Goal: Task Accomplishment & Management: Complete application form

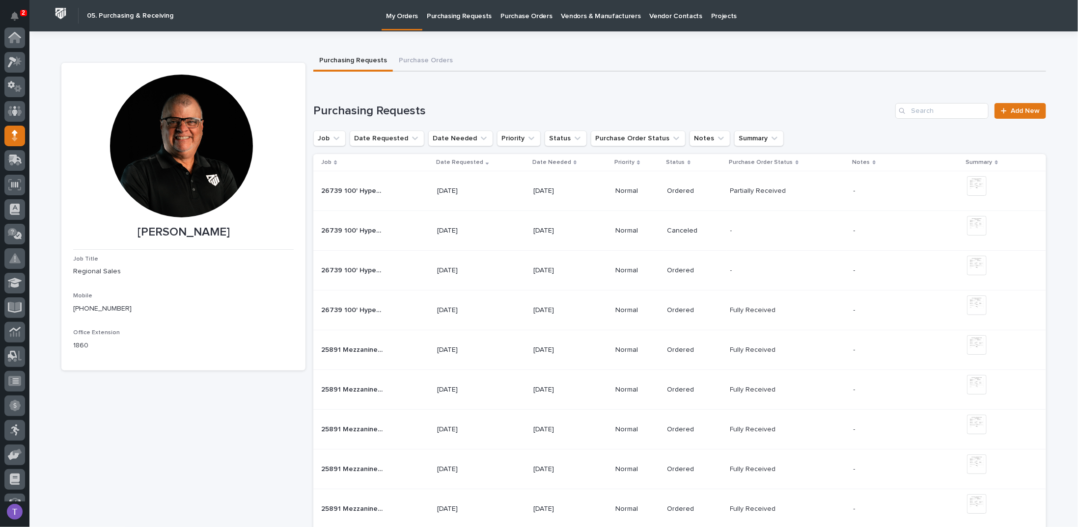
scroll to position [98, 0]
click at [1014, 108] on span "Add New" at bounding box center [1024, 111] width 29 height 7
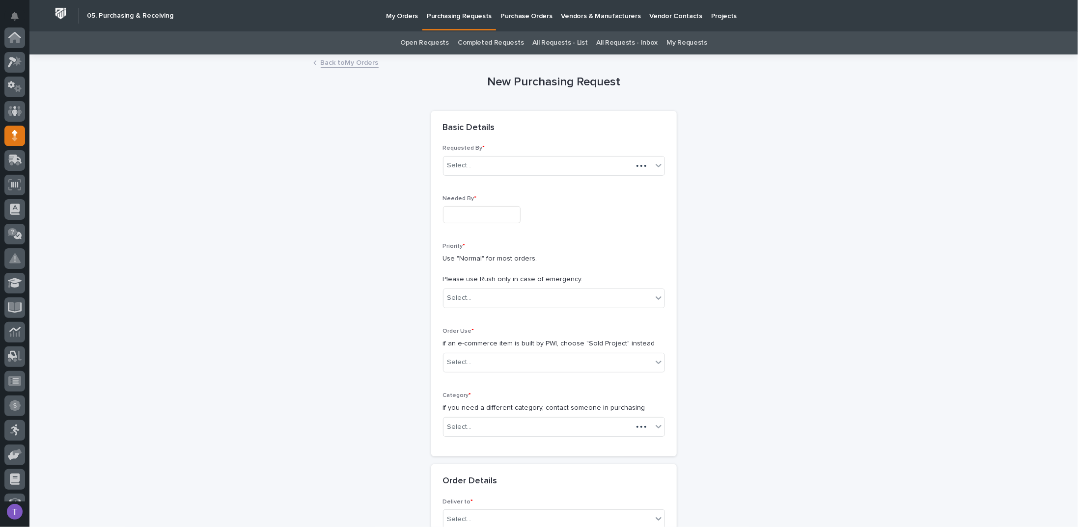
scroll to position [98, 0]
click at [475, 214] on input "text" at bounding box center [482, 214] width 78 height 17
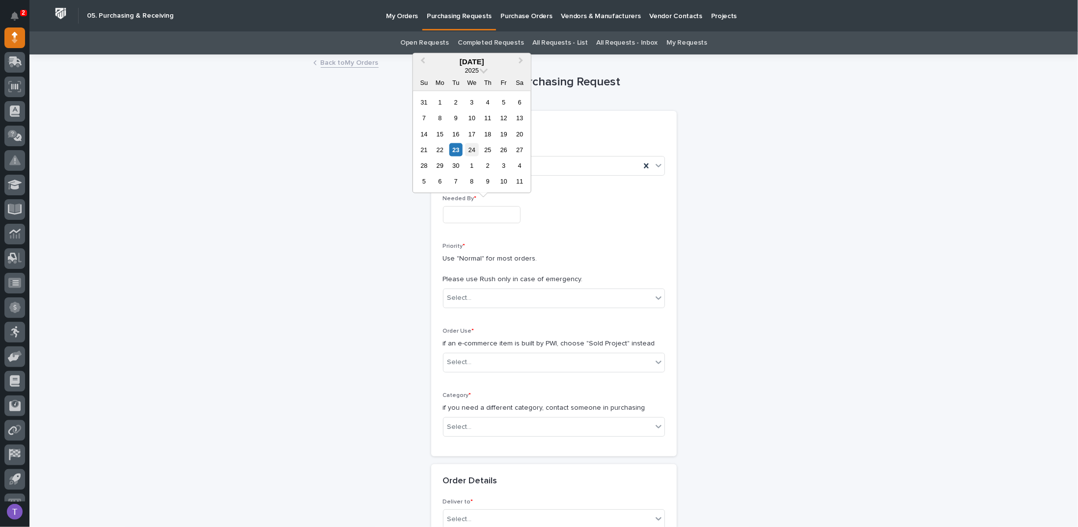
click at [470, 147] on div "24" at bounding box center [471, 149] width 13 height 13
type input "**********"
click at [470, 292] on div "Select..." at bounding box center [547, 298] width 209 height 16
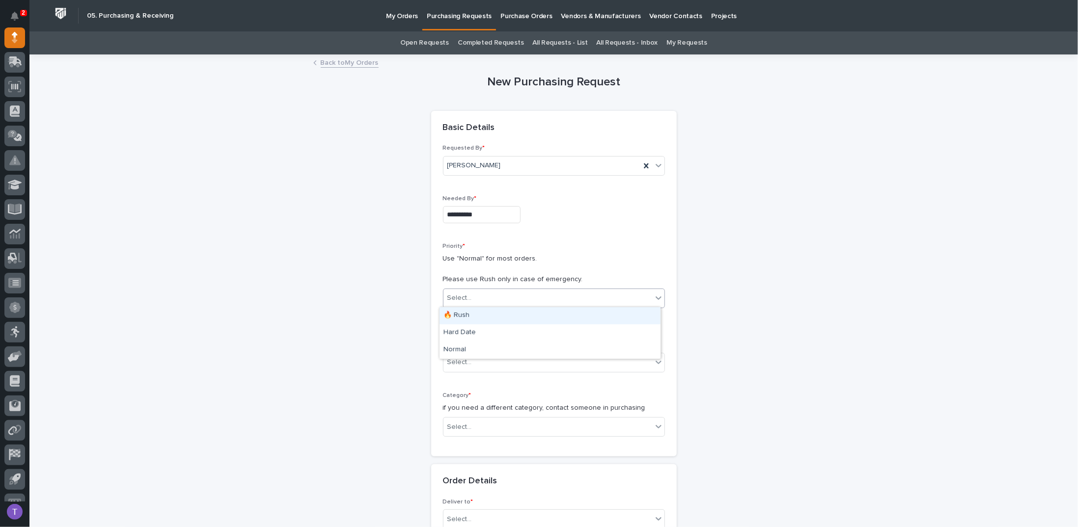
click at [457, 313] on div "🔥 Rush" at bounding box center [549, 315] width 221 height 17
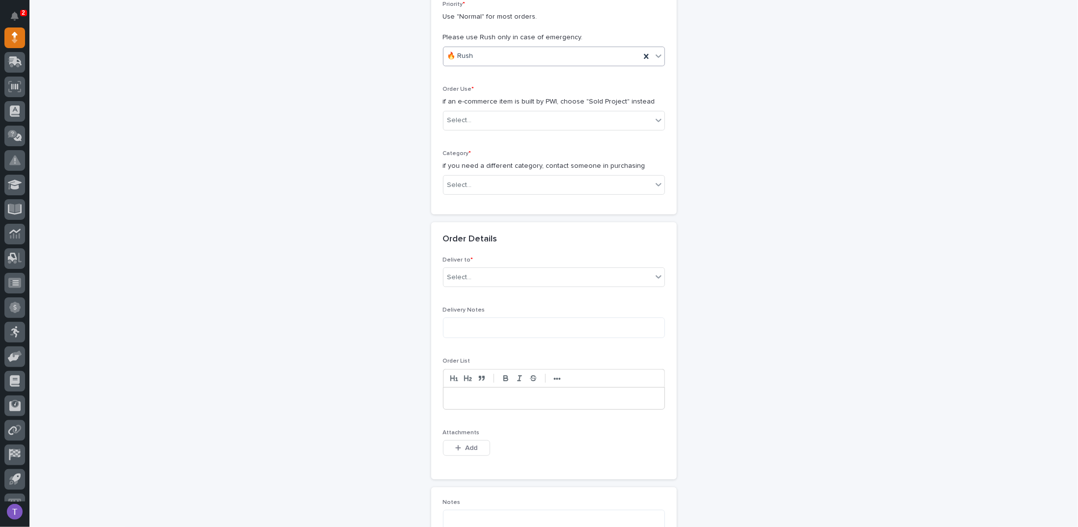
scroll to position [245, 0]
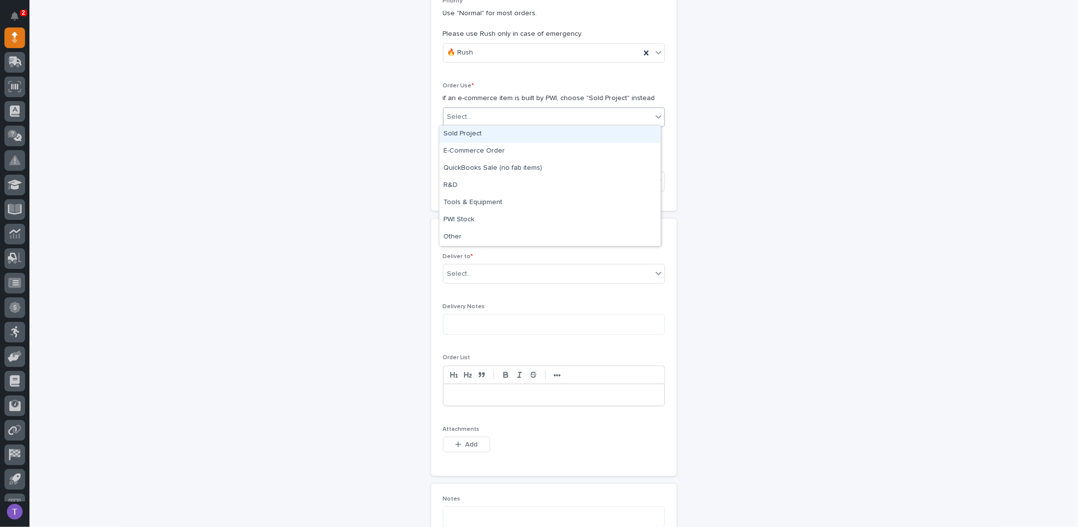
click at [450, 112] on div "Select..." at bounding box center [459, 117] width 25 height 10
click at [456, 131] on div "Sold Project" at bounding box center [549, 134] width 221 height 17
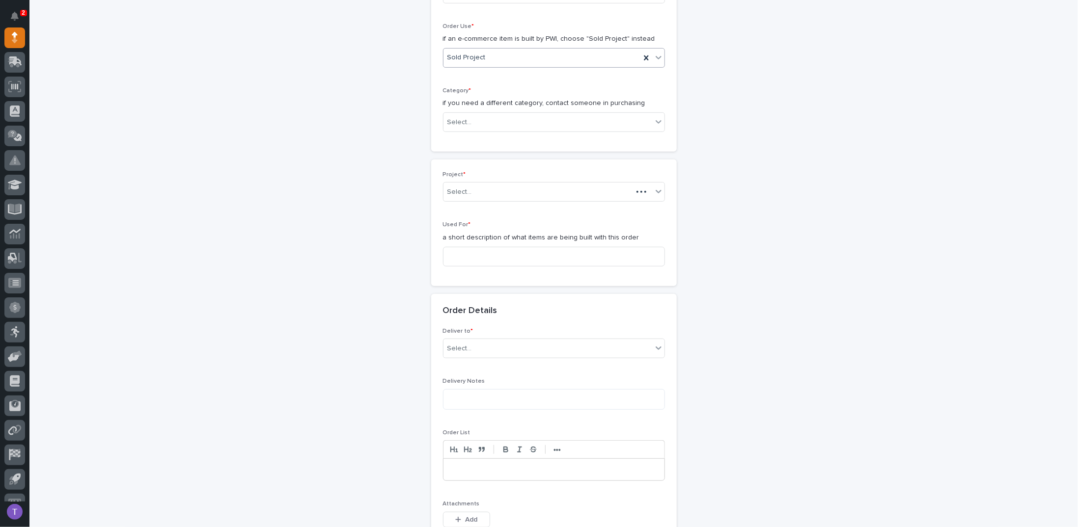
scroll to position [312, 0]
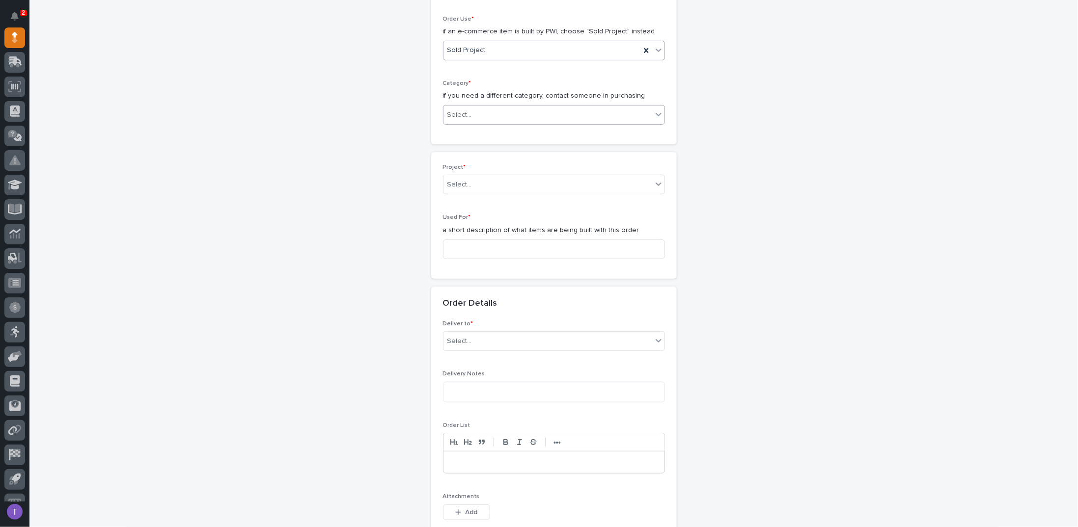
click at [461, 110] on div "Select..." at bounding box center [459, 115] width 25 height 10
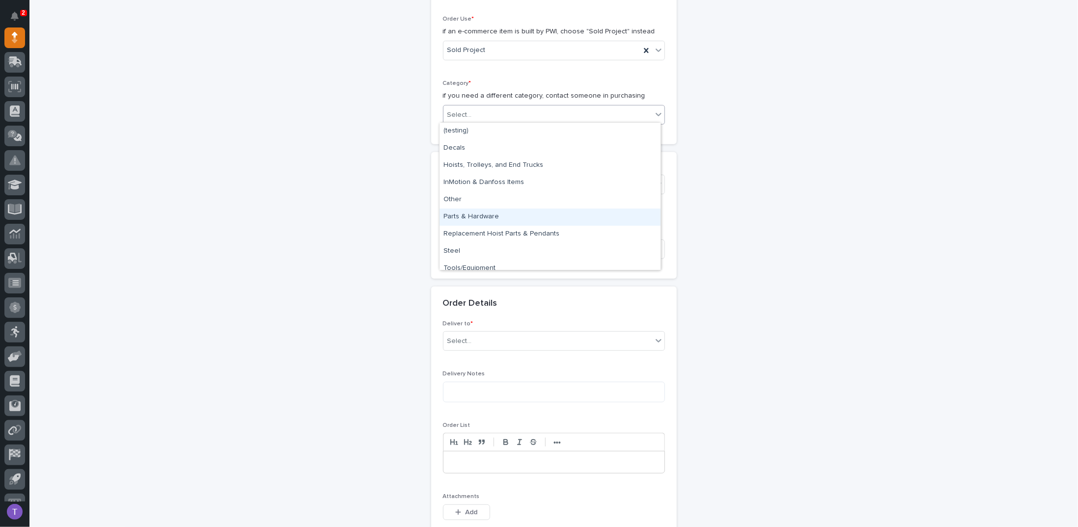
click at [469, 214] on div "Parts & Hardware" at bounding box center [549, 217] width 221 height 17
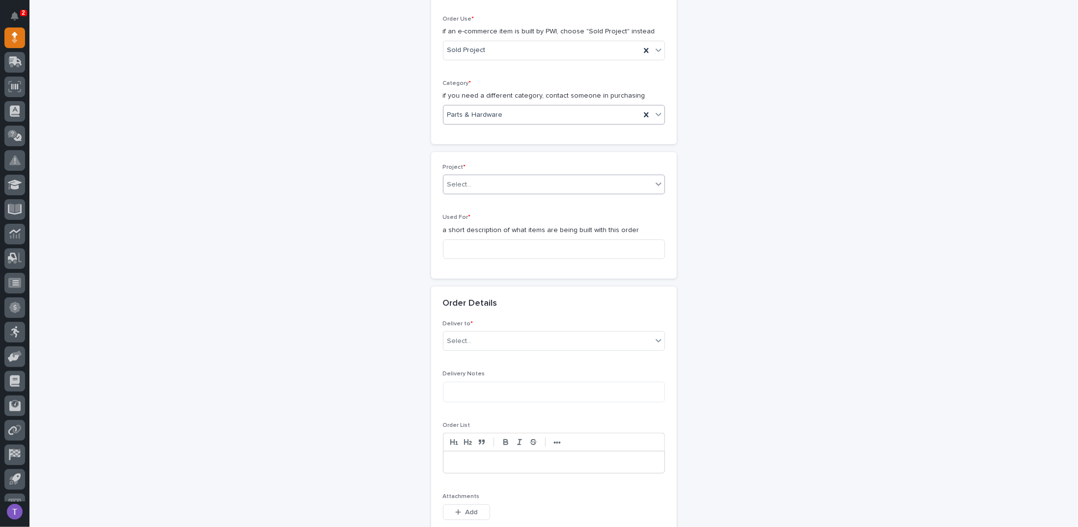
click at [450, 180] on div "Select..." at bounding box center [459, 185] width 25 height 10
type input "*****"
click at [484, 197] on div "27199 - Thor Industries - Plant 750 - Work Platform and A/C Conveyor Relocation" at bounding box center [549, 200] width 221 height 17
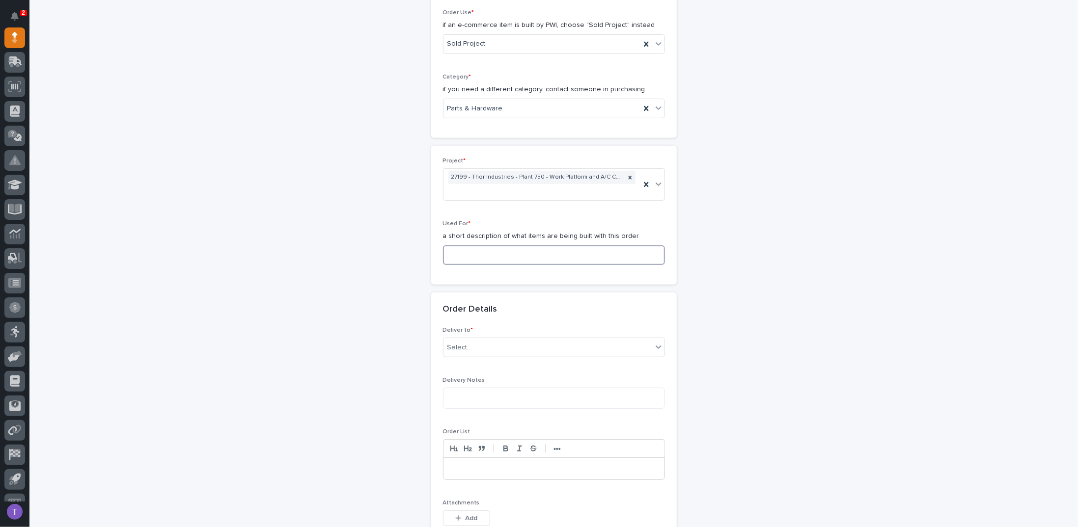
click at [461, 255] on input at bounding box center [554, 255] width 222 height 20
type input "Relocating Work Platform and Mezzanine Modifications"
click at [457, 343] on div "Select..." at bounding box center [459, 348] width 25 height 10
click at [452, 361] on div "PWI" at bounding box center [549, 363] width 221 height 17
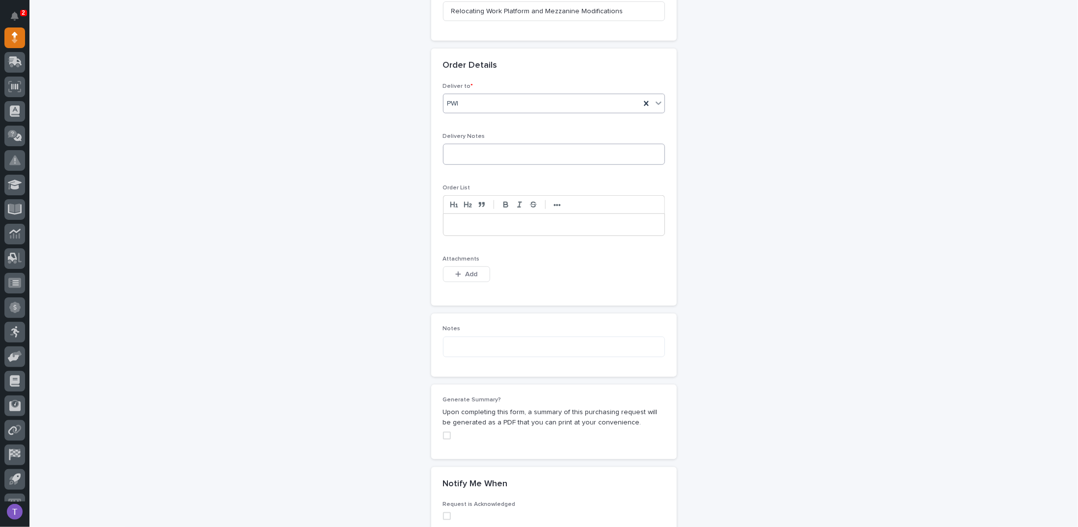
scroll to position [552, 0]
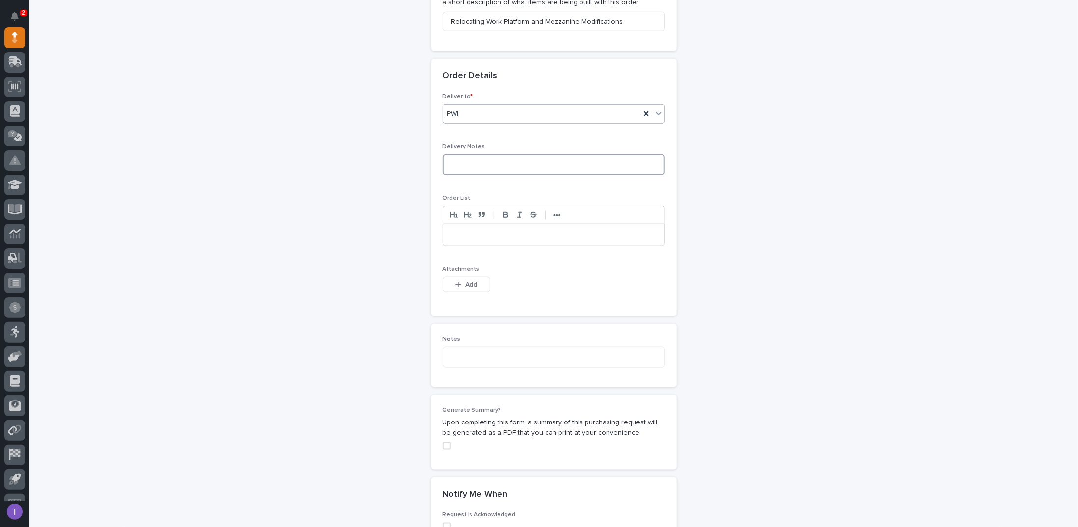
click at [452, 160] on textarea at bounding box center [554, 164] width 222 height 21
click at [467, 280] on span "Add" at bounding box center [471, 284] width 12 height 9
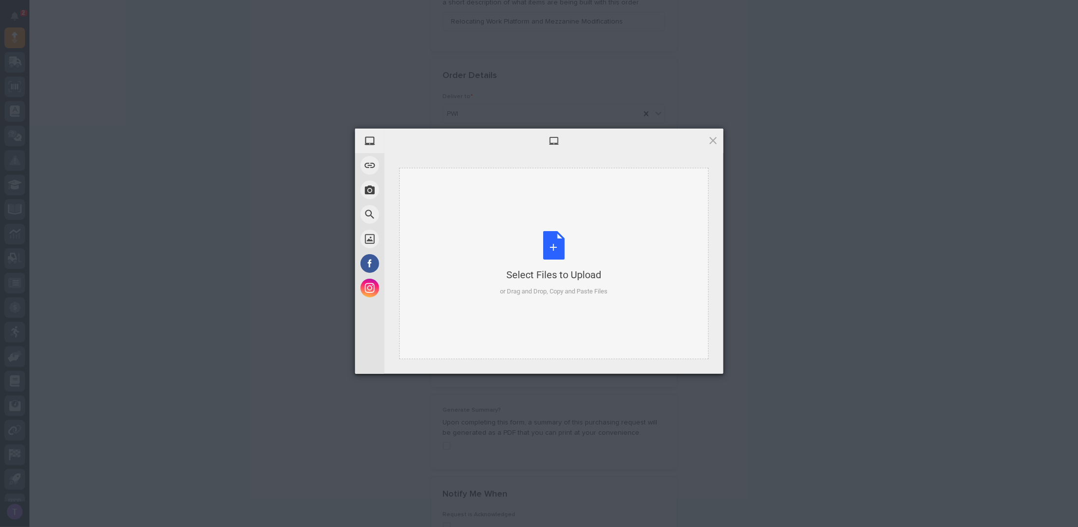
click at [548, 242] on div "Select Files to Upload or Drag and Drop, Copy and Paste Files" at bounding box center [554, 263] width 108 height 65
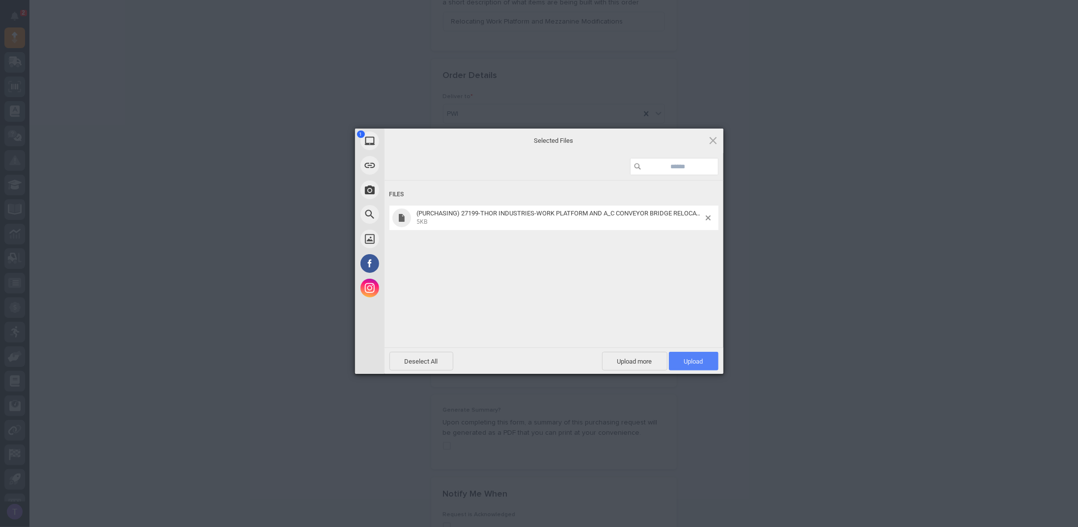
click at [692, 354] on span "Upload 1" at bounding box center [694, 361] width 50 height 19
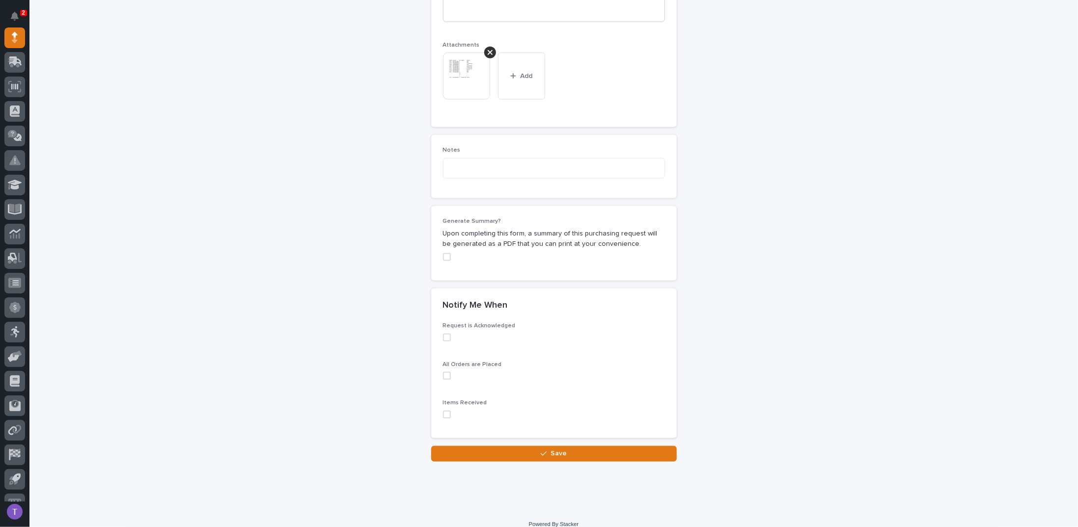
scroll to position [784, 0]
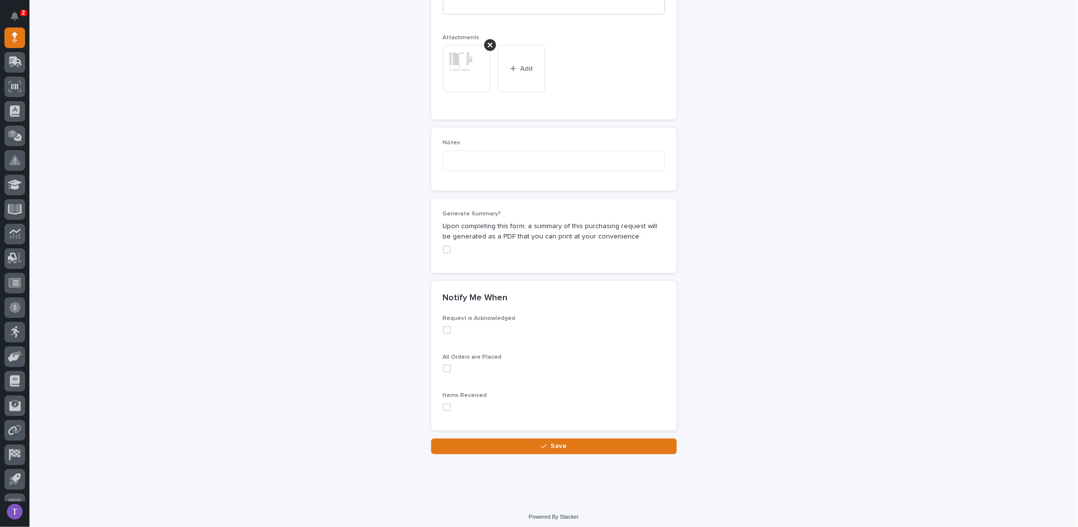
click at [445, 246] on span at bounding box center [447, 250] width 8 height 8
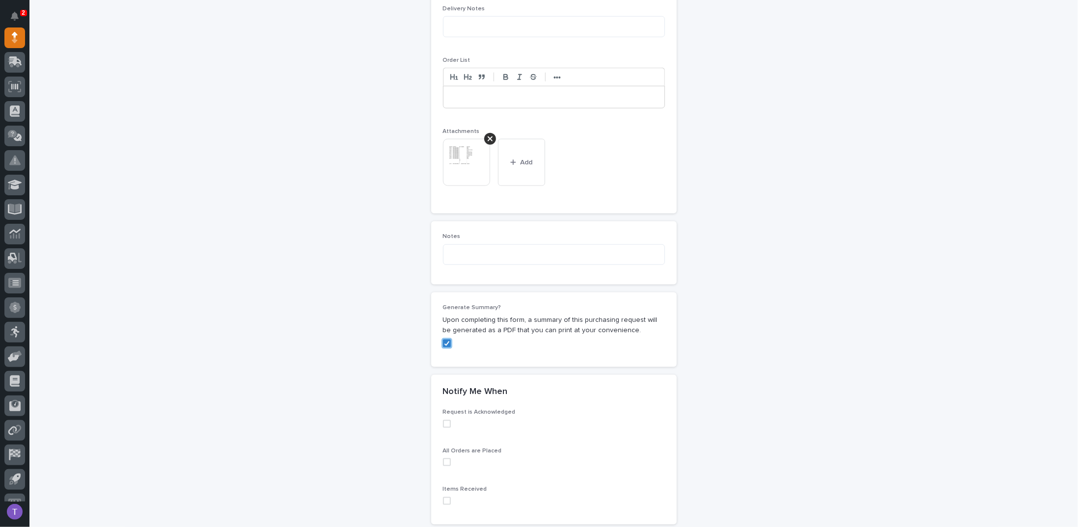
scroll to position [735, 0]
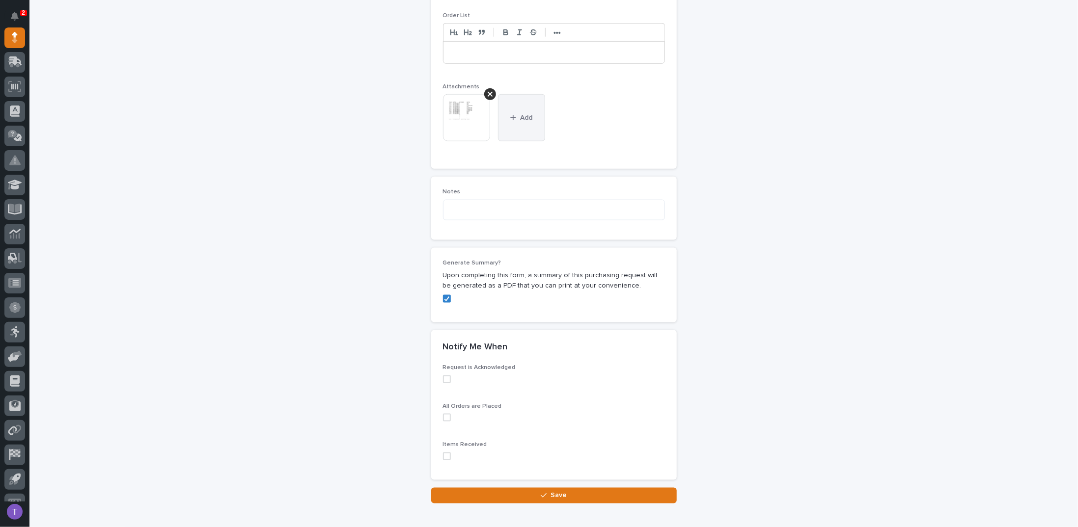
click at [521, 113] on span "Add" at bounding box center [526, 117] width 12 height 9
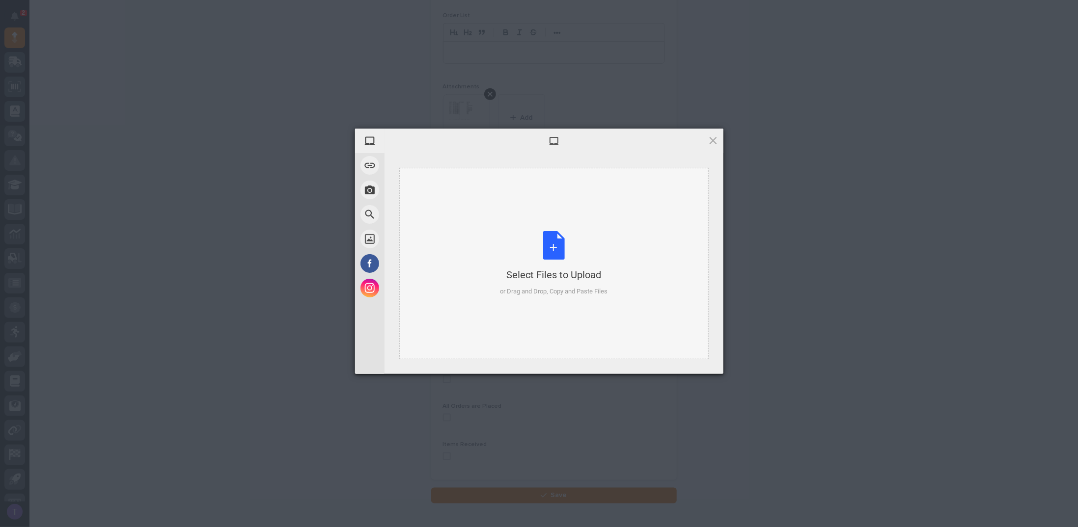
click at [556, 242] on div "Select Files to Upload or Drag and Drop, Copy and Paste Files" at bounding box center [554, 263] width 108 height 65
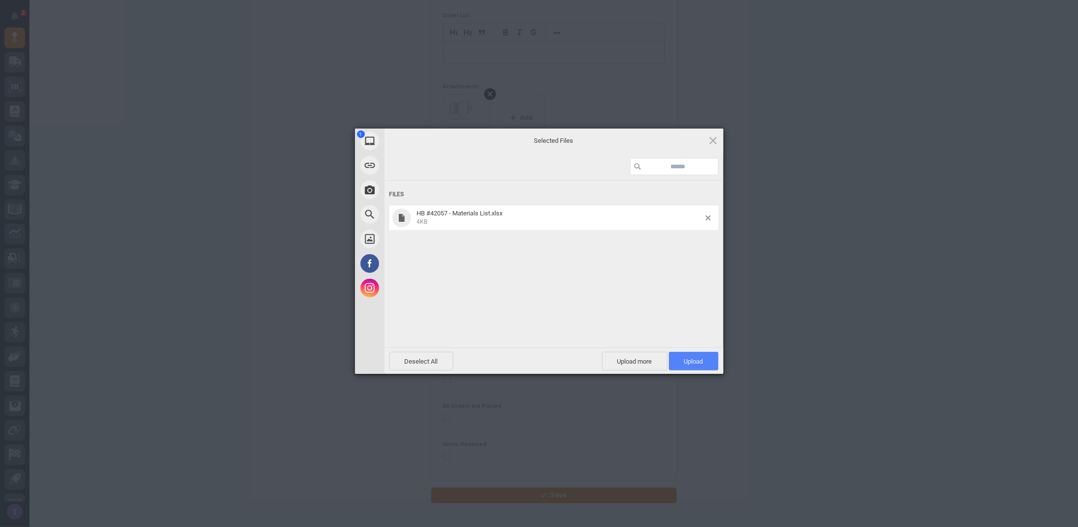
click at [691, 358] on span "Upload 1" at bounding box center [693, 361] width 19 height 7
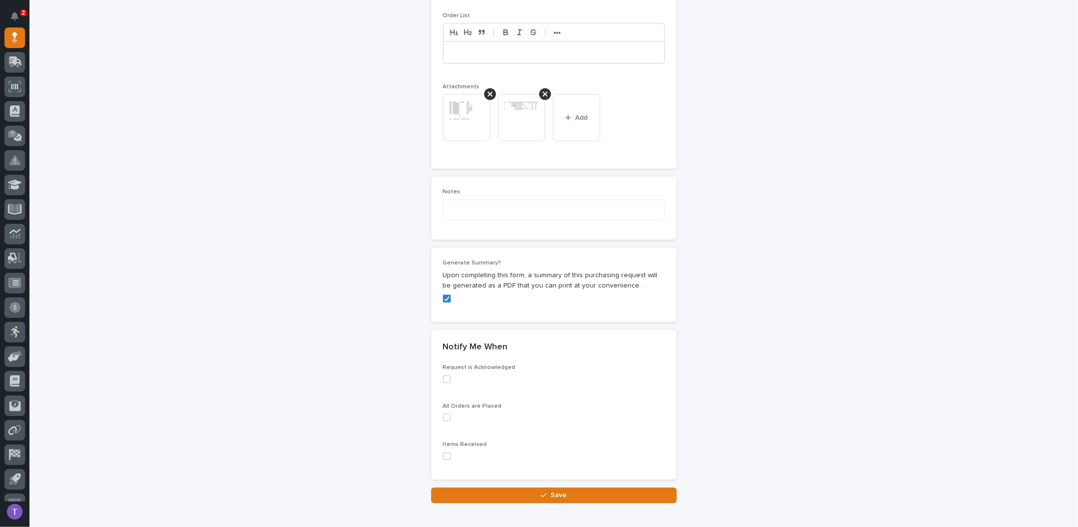
click at [514, 103] on img at bounding box center [521, 117] width 47 height 47
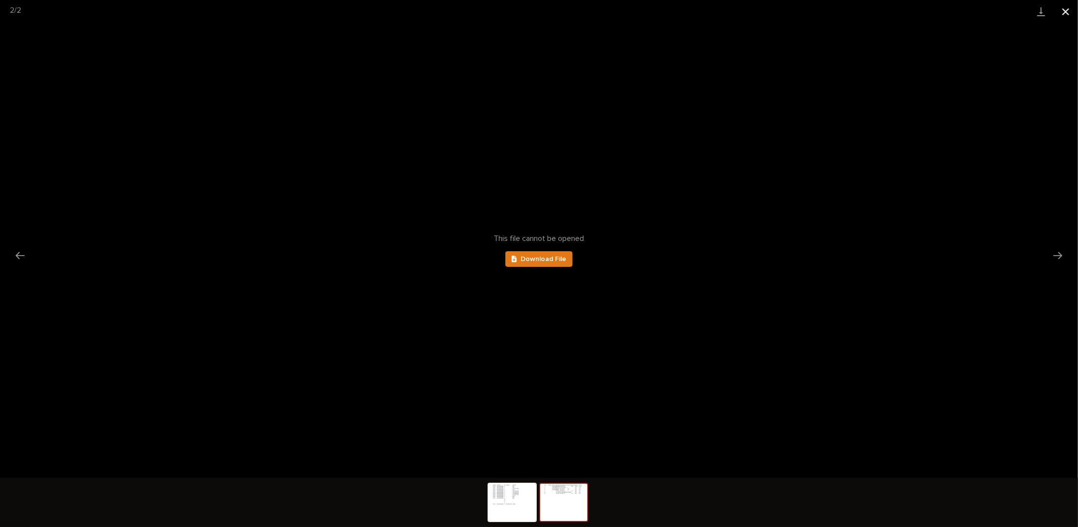
click at [1068, 9] on button "Close gallery" at bounding box center [1065, 11] width 25 height 23
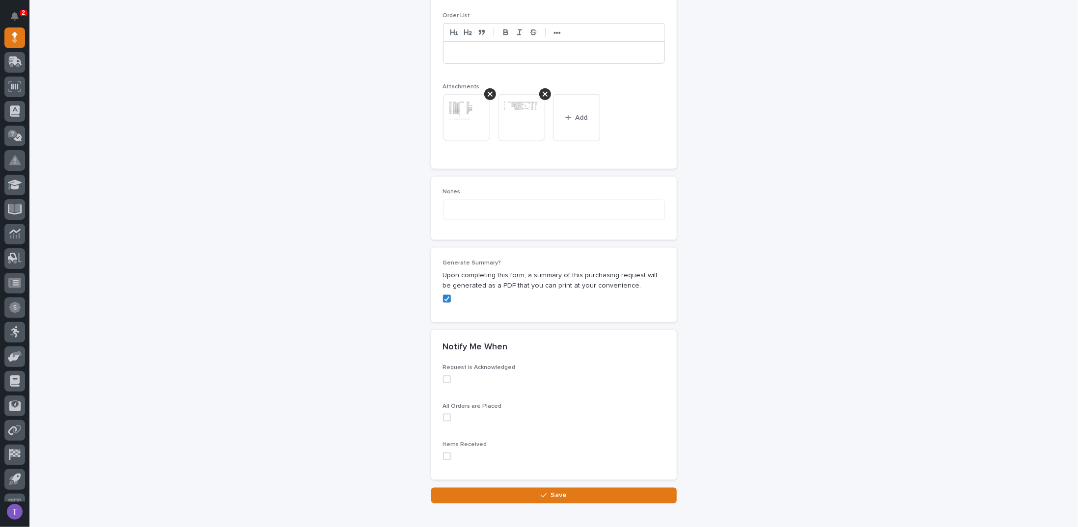
click at [456, 106] on img at bounding box center [466, 117] width 47 height 47
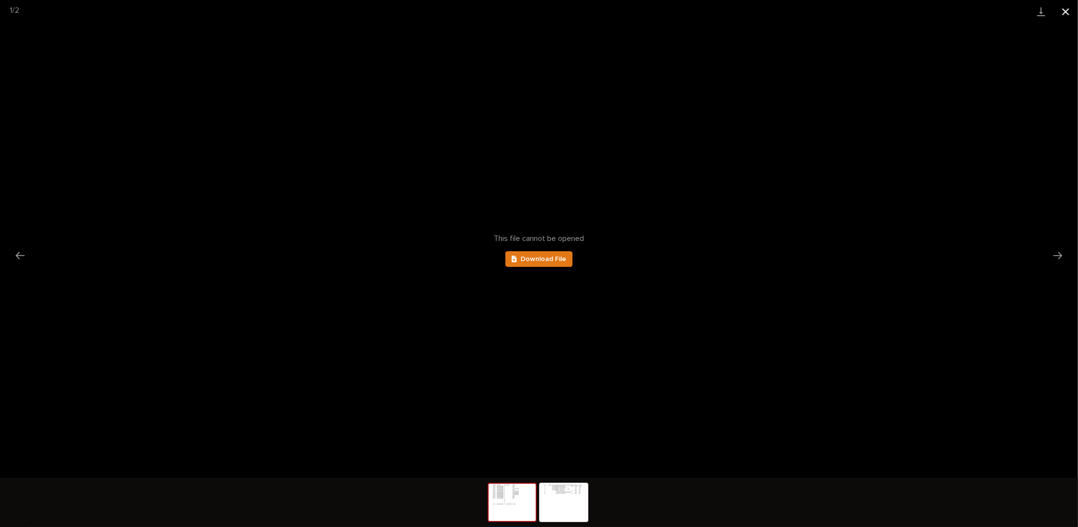
click at [1065, 5] on button "Close gallery" at bounding box center [1065, 11] width 25 height 23
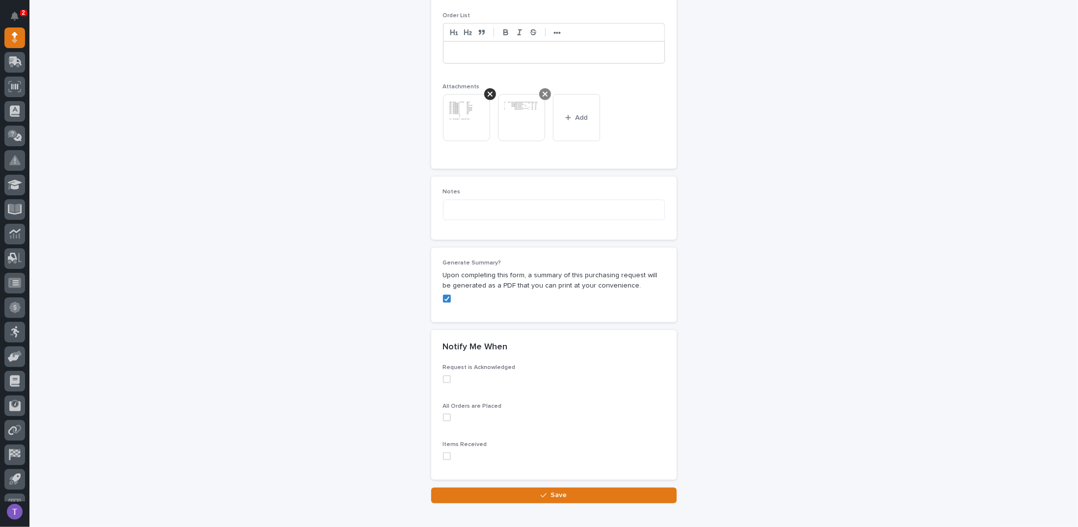
click at [542, 90] on icon at bounding box center [544, 94] width 5 height 8
click at [487, 90] on icon at bounding box center [489, 94] width 5 height 8
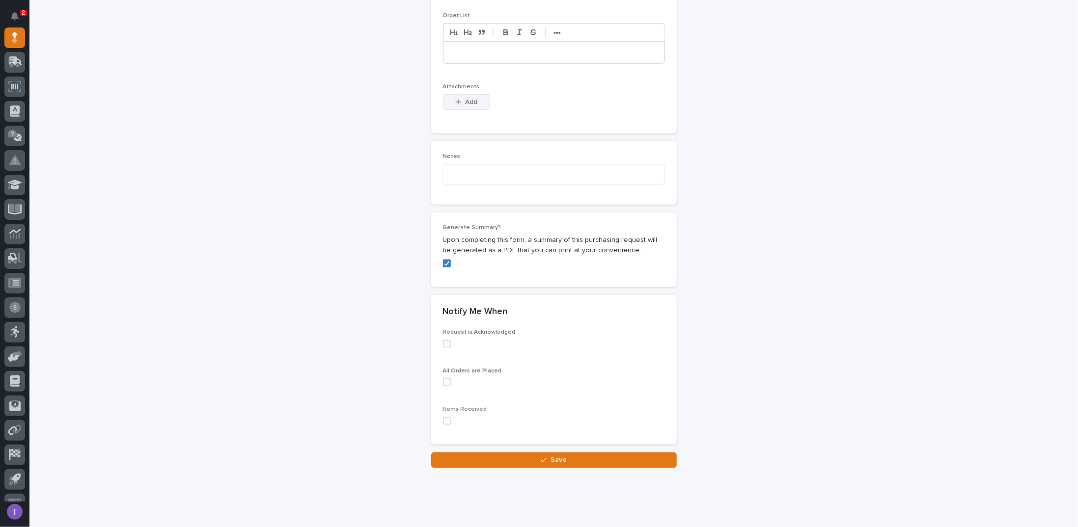
click at [460, 94] on button "Add" at bounding box center [466, 102] width 47 height 16
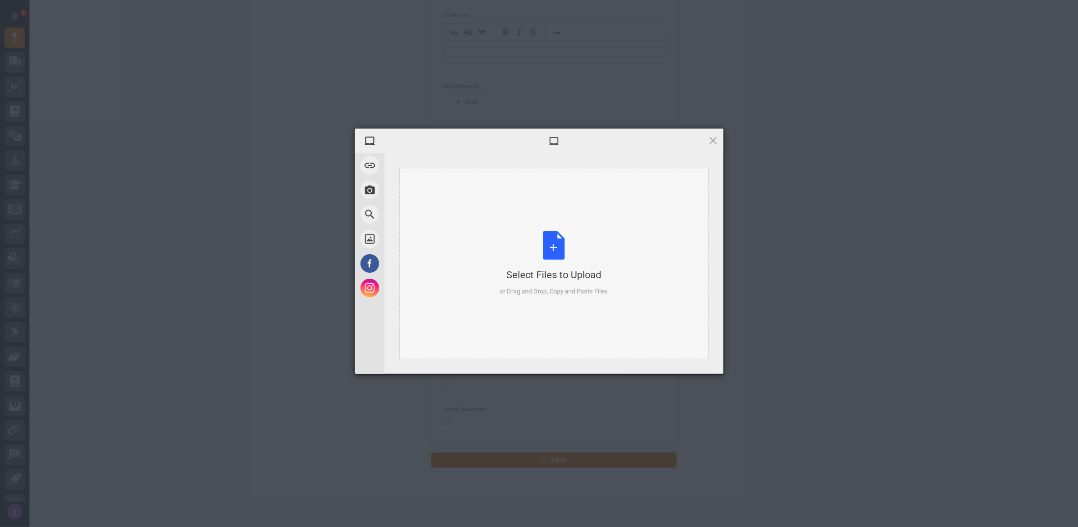
click at [554, 242] on div "Select Files to Upload or Drag and Drop, Copy and Paste Files" at bounding box center [554, 263] width 108 height 65
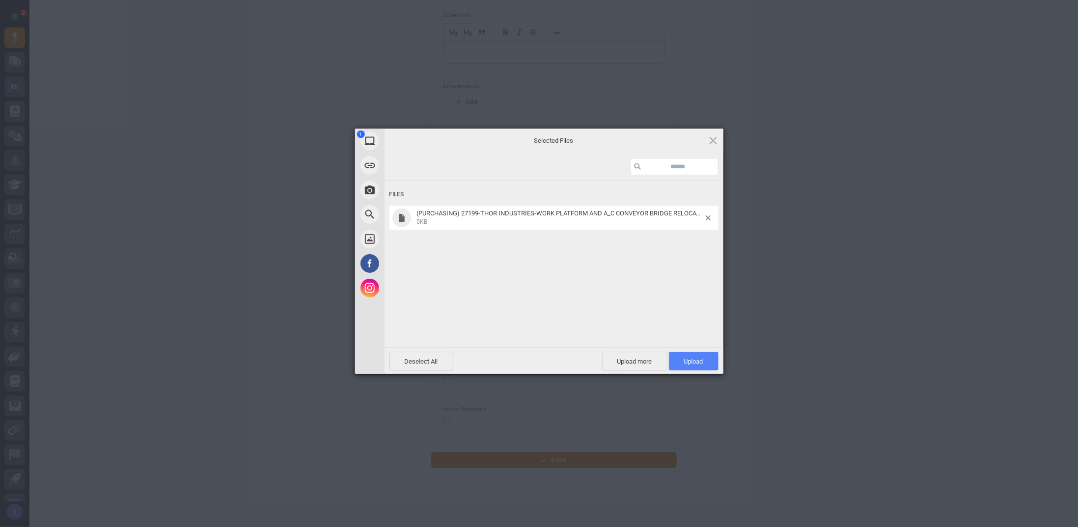
click at [695, 358] on span "Upload 1" at bounding box center [693, 361] width 19 height 7
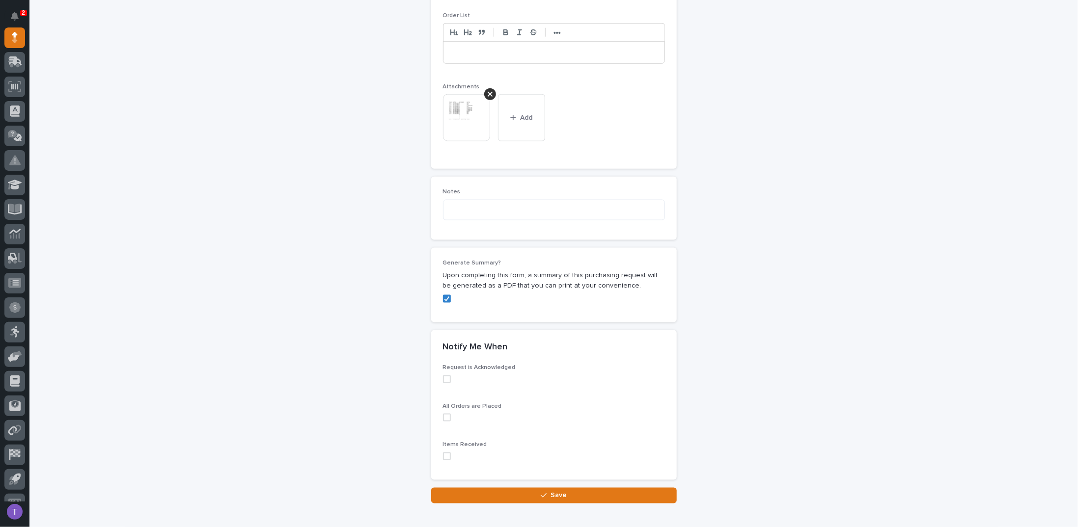
click at [550, 491] on span "Save" at bounding box center [558, 495] width 16 height 9
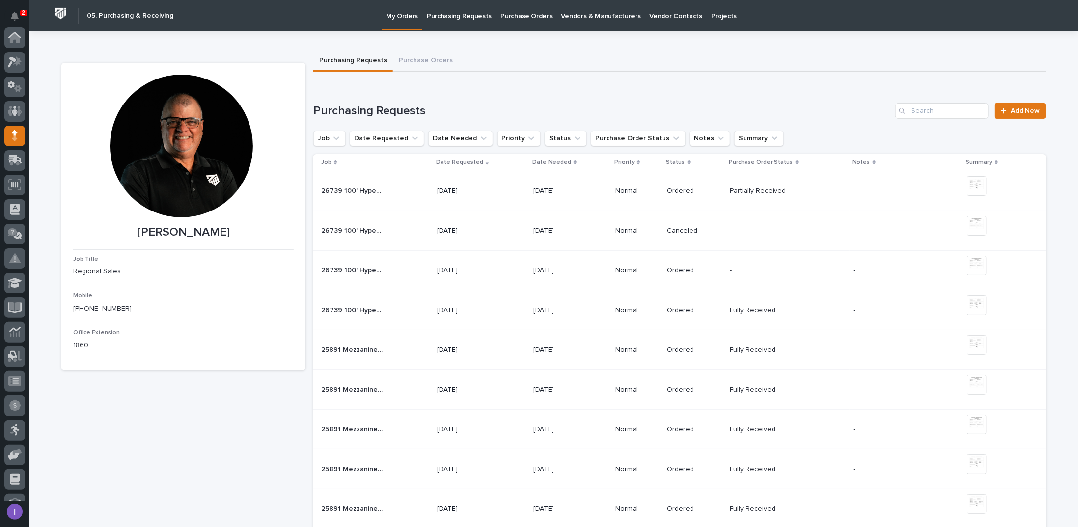
scroll to position [98, 0]
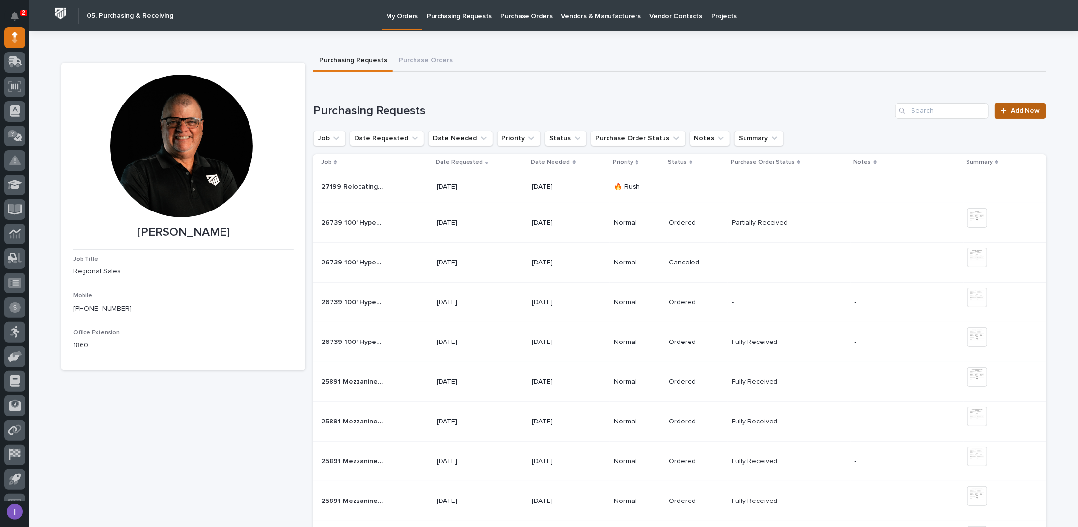
click at [1020, 106] on link "Add New" at bounding box center [1020, 111] width 52 height 16
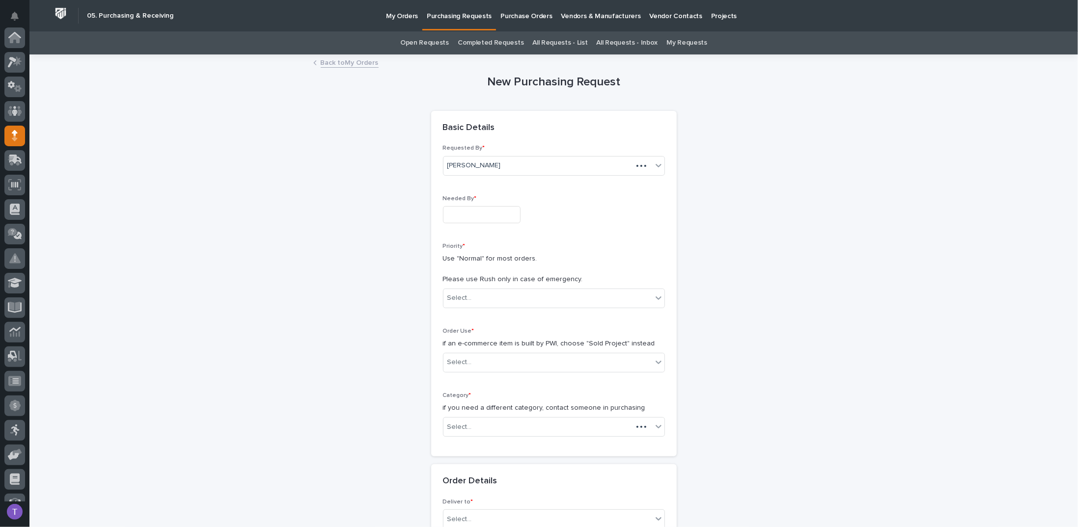
scroll to position [98, 0]
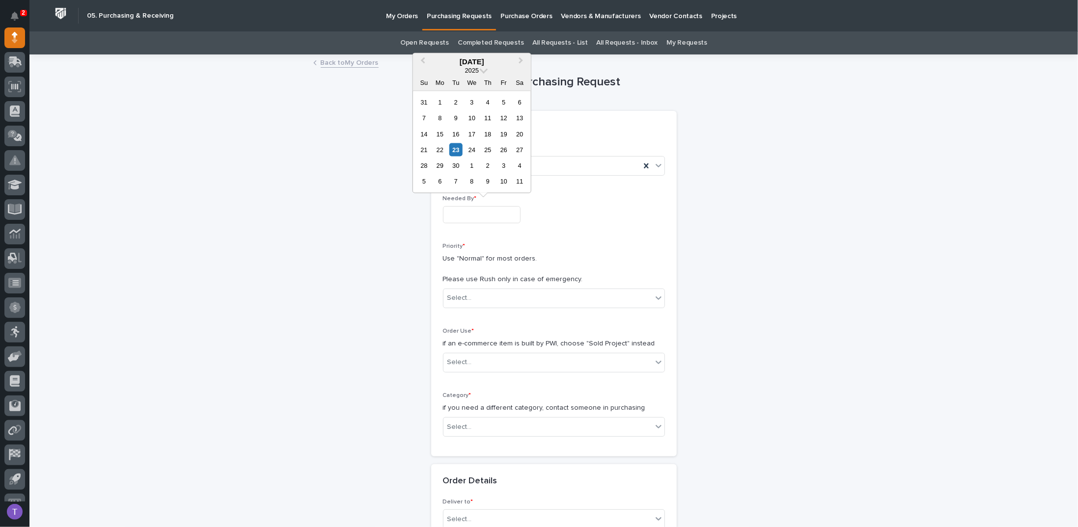
click at [478, 210] on input "text" at bounding box center [482, 214] width 78 height 17
click at [471, 149] on div "24" at bounding box center [471, 149] width 13 height 13
type input "**********"
click at [460, 297] on div "Select..." at bounding box center [459, 298] width 25 height 10
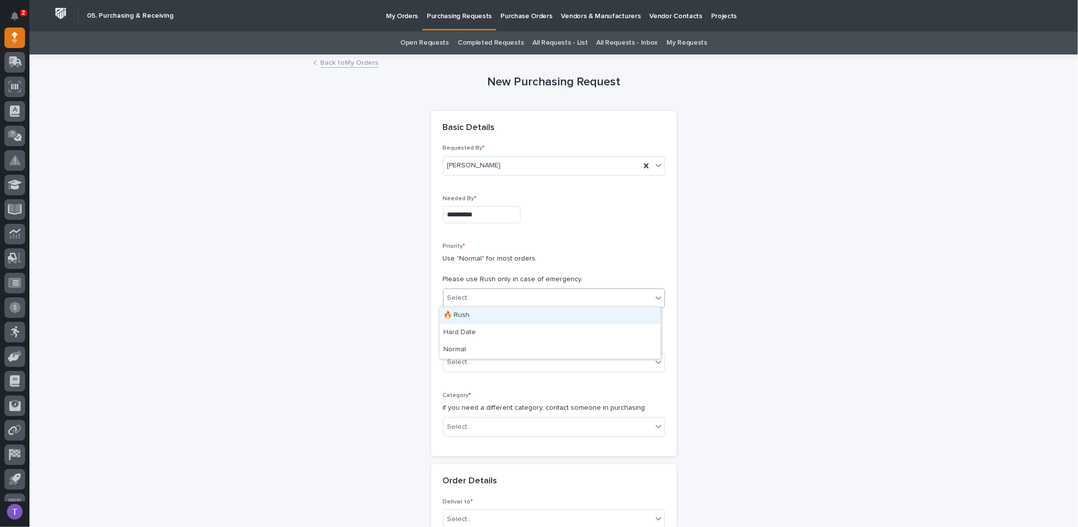
click at [456, 312] on div "🔥 Rush" at bounding box center [549, 315] width 221 height 17
click at [452, 357] on div "Select..." at bounding box center [459, 362] width 25 height 10
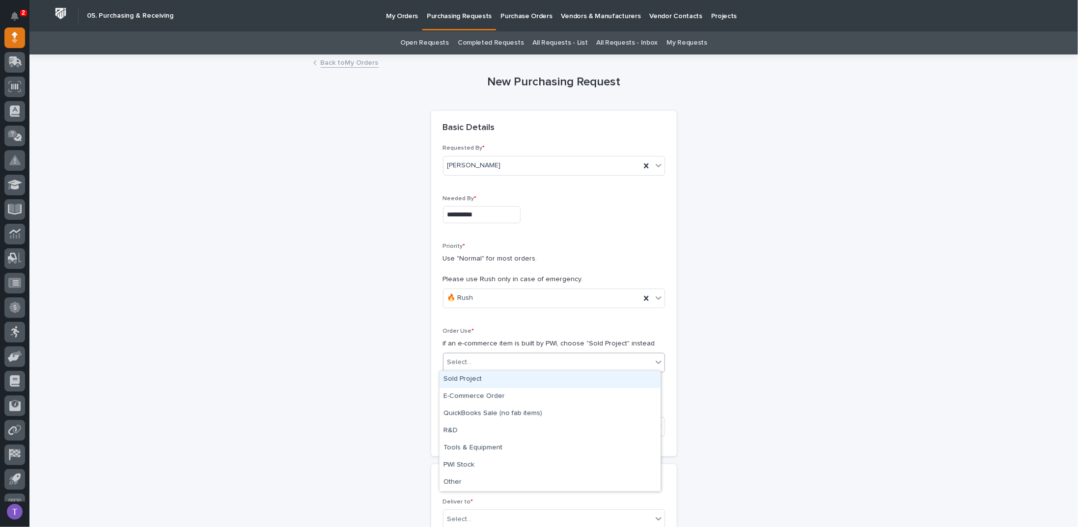
click at [459, 377] on div "Sold Project" at bounding box center [549, 379] width 221 height 17
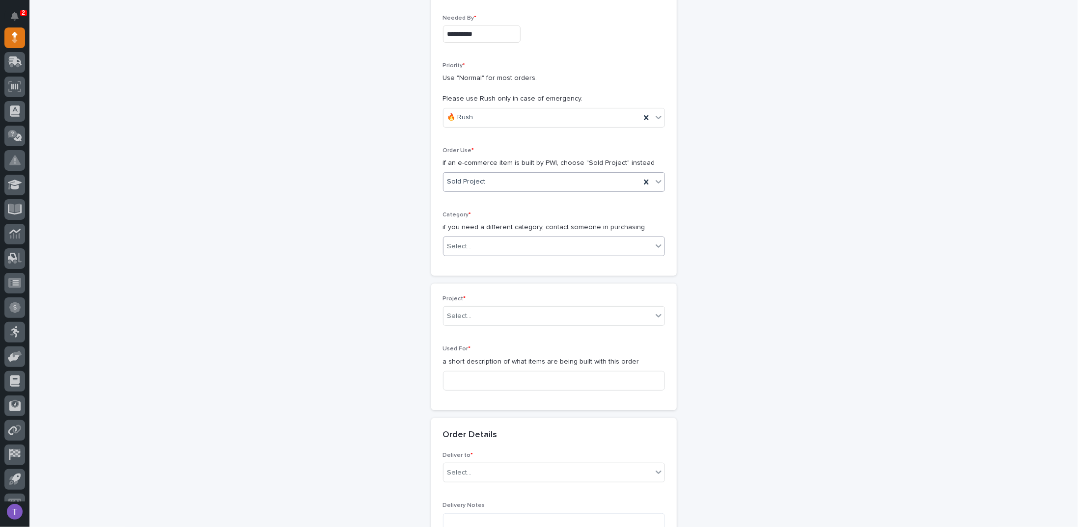
scroll to position [196, 0]
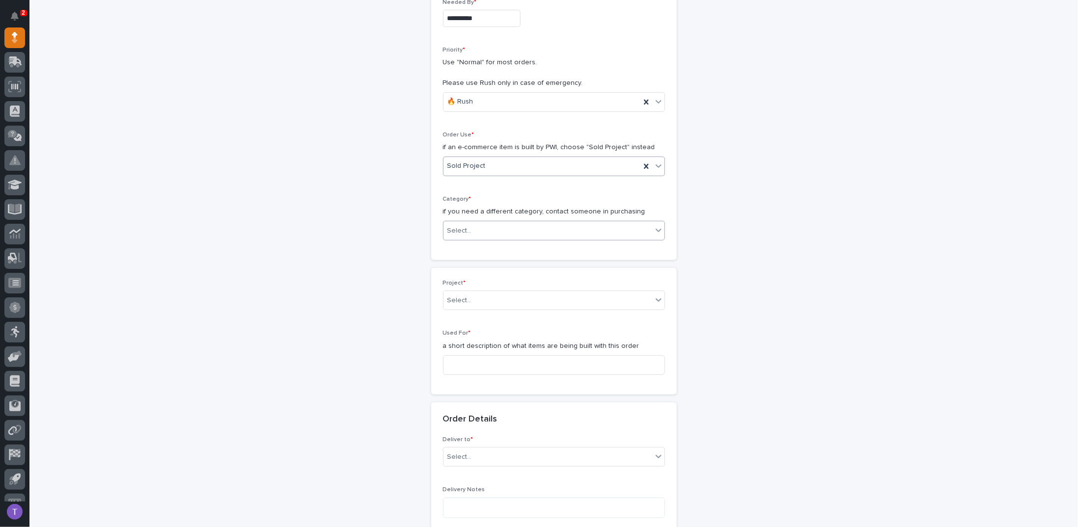
click at [470, 226] on div "Select..." at bounding box center [547, 231] width 209 height 16
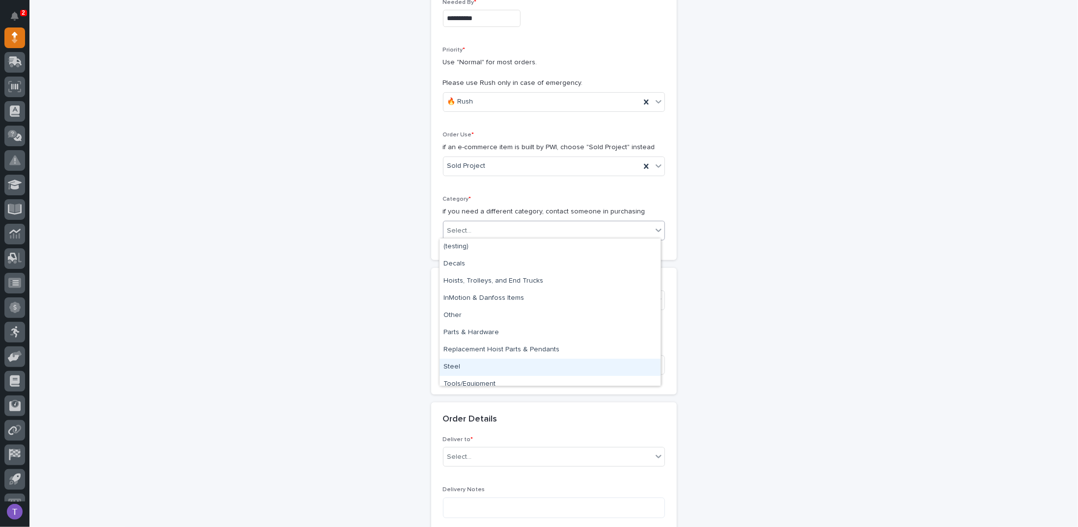
click at [450, 364] on div "Steel" at bounding box center [549, 367] width 221 height 17
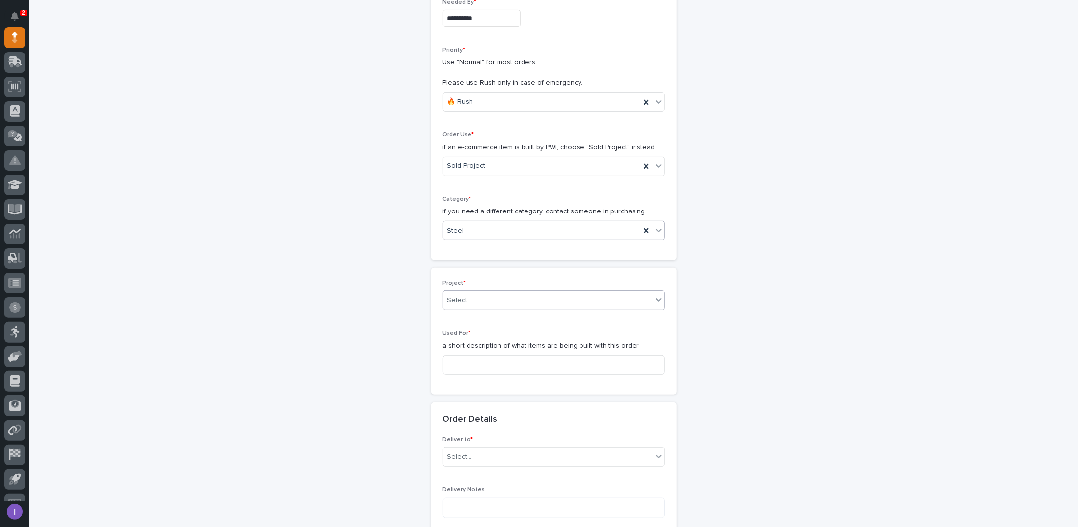
click at [469, 298] on div "Select..." at bounding box center [547, 301] width 209 height 16
type input "*****"
click at [463, 315] on div "27199 - Thor Industries - Plant 750 - Work Platform and A/C Conveyor Relocation" at bounding box center [549, 316] width 221 height 17
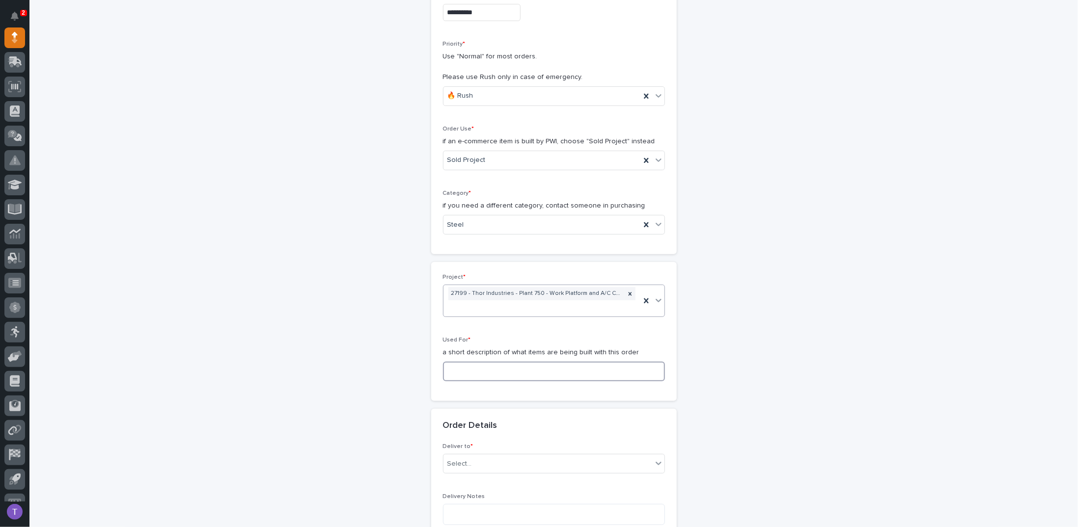
click at [466, 367] on input at bounding box center [554, 372] width 222 height 20
type input "Relocating Work Platform and Mezzanine Modifications"
click at [456, 459] on div "Select..." at bounding box center [459, 464] width 25 height 10
click at [455, 387] on div "PWI" at bounding box center [549, 390] width 221 height 17
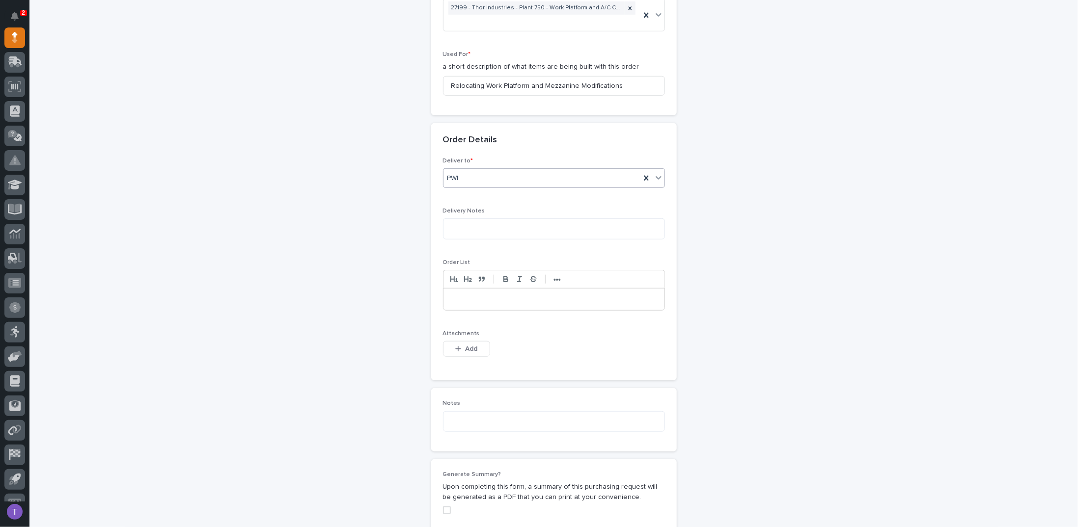
scroll to position [546, 0]
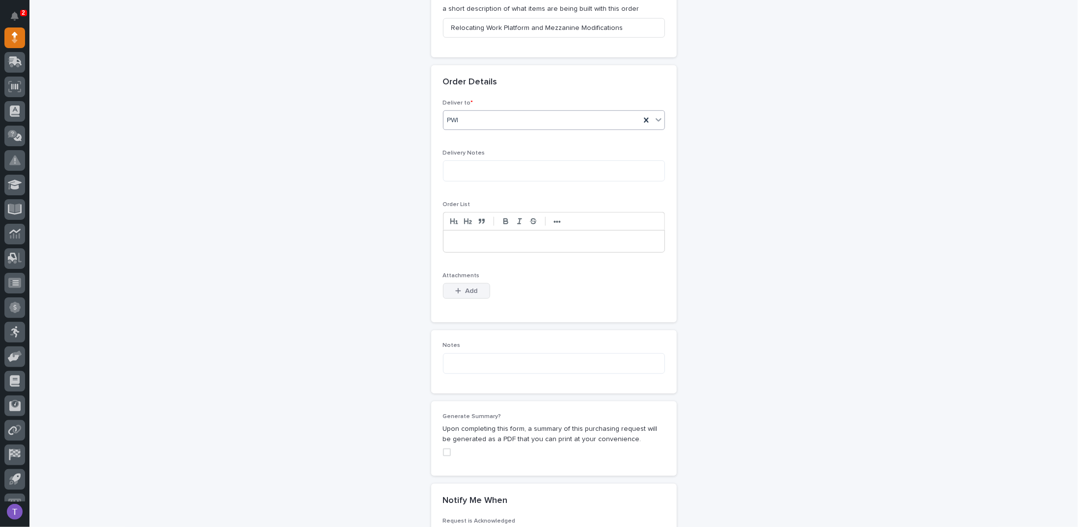
click at [465, 287] on span "Add" at bounding box center [471, 291] width 12 height 9
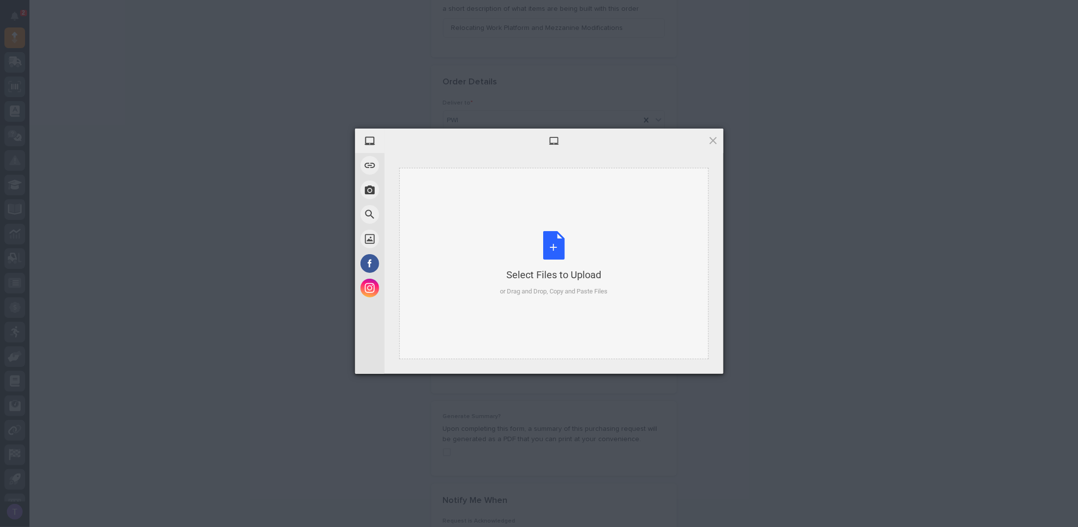
click at [554, 242] on div "Select Files to Upload or Drag and Drop, Copy and Paste Files" at bounding box center [554, 263] width 108 height 65
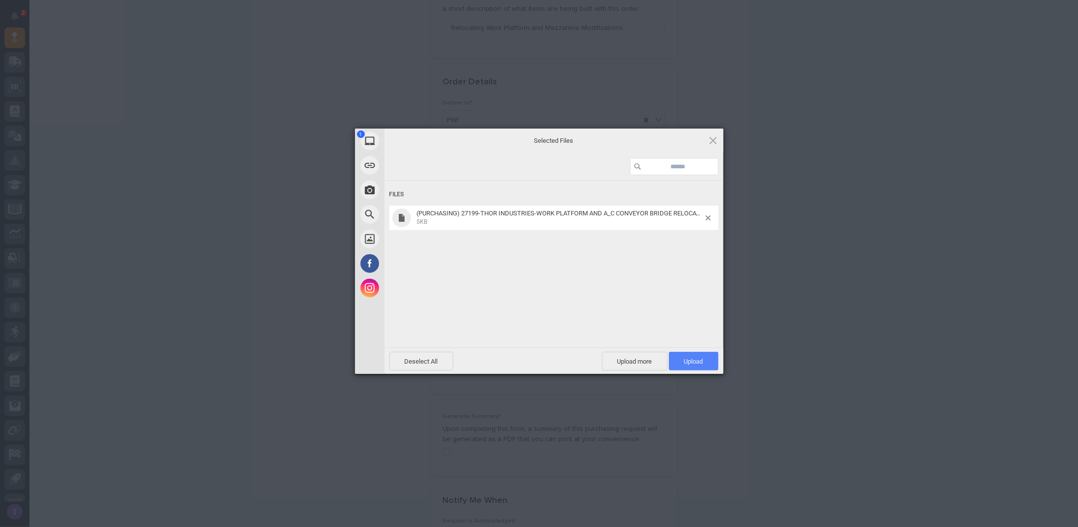
click at [693, 356] on span "Upload 1" at bounding box center [694, 361] width 50 height 19
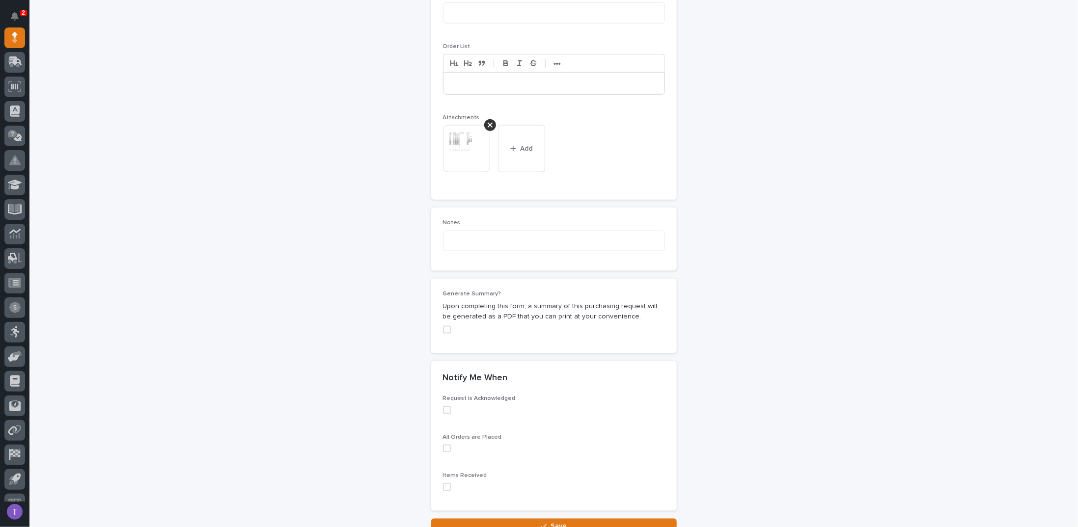
scroll to position [711, 0]
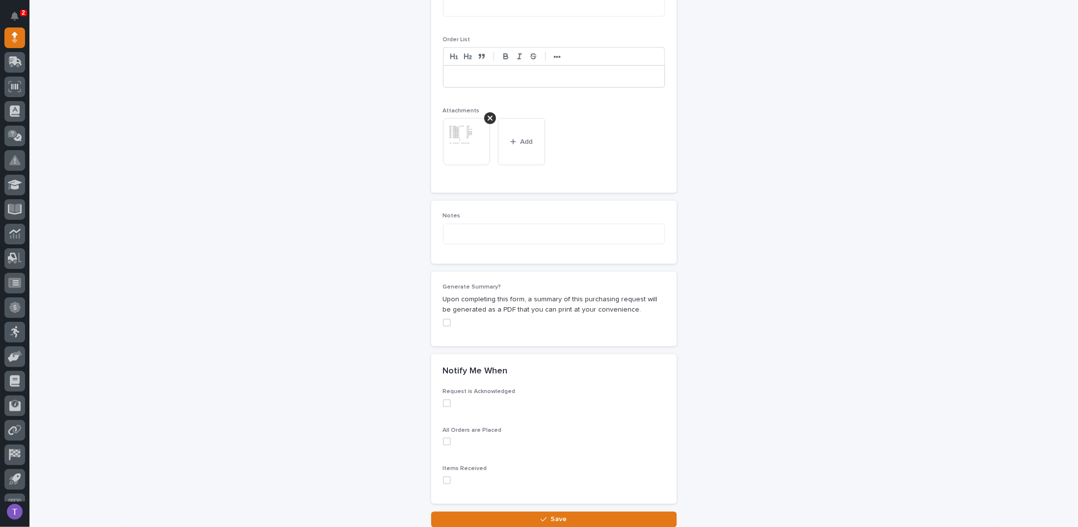
click at [444, 319] on span at bounding box center [447, 323] width 8 height 8
click at [546, 513] on button "Save" at bounding box center [553, 520] width 245 height 16
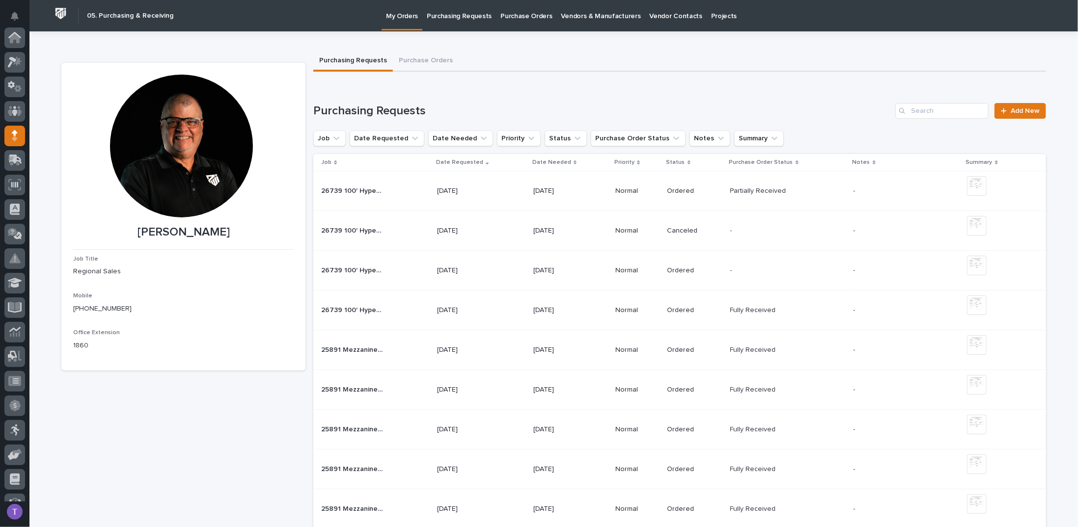
scroll to position [98, 0]
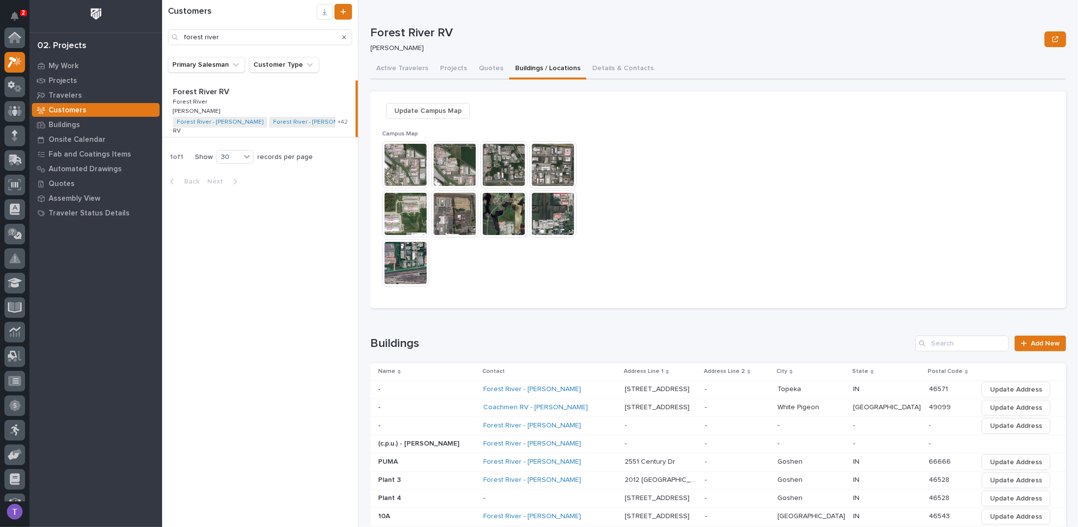
scroll to position [25, 0]
click at [344, 36] on icon "Search" at bounding box center [344, 37] width 4 height 4
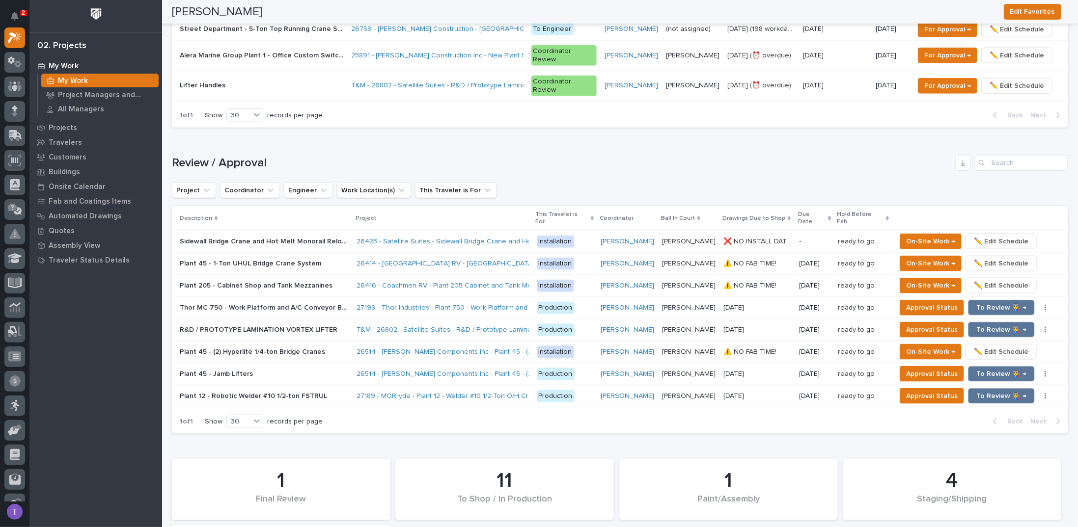
scroll to position [736, 0]
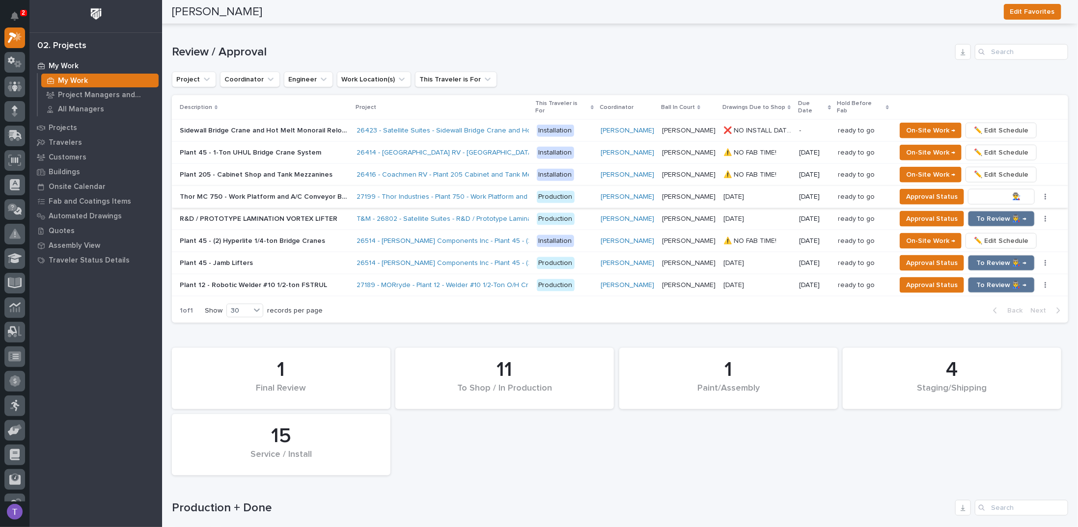
click at [996, 191] on span "To Review 👨‍🏭 →" at bounding box center [1001, 197] width 50 height 12
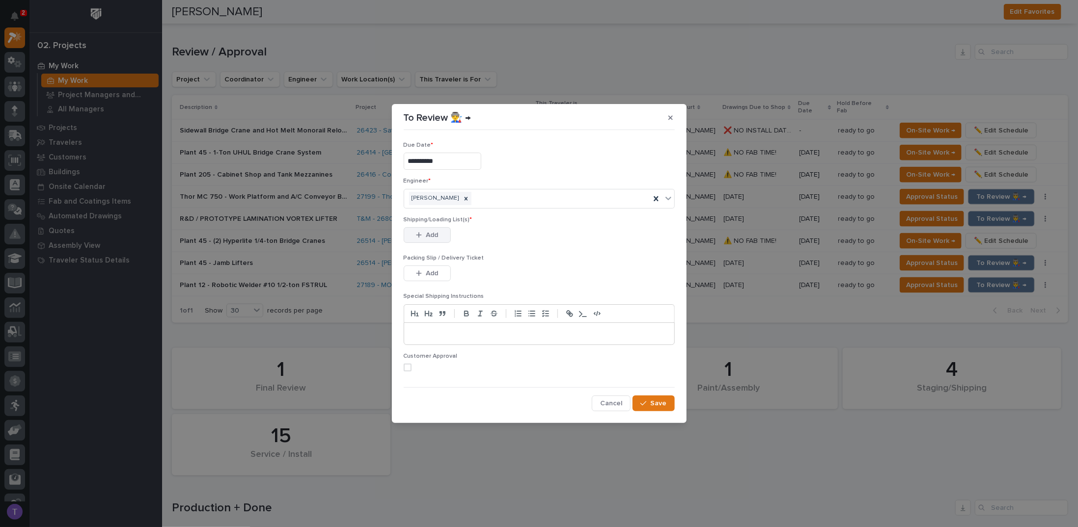
click at [427, 232] on span "Add" at bounding box center [432, 235] width 12 height 9
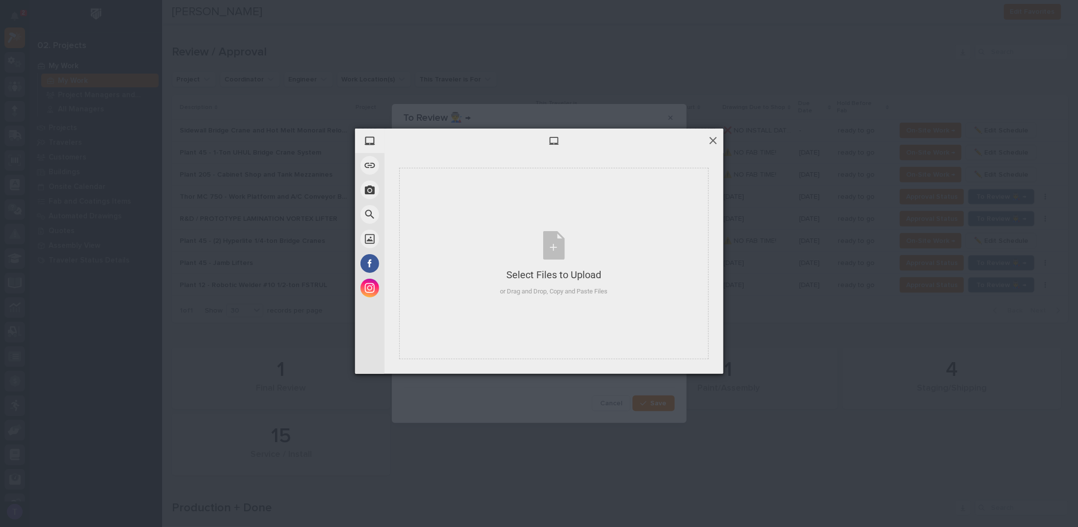
click at [712, 141] on span at bounding box center [712, 140] width 11 height 11
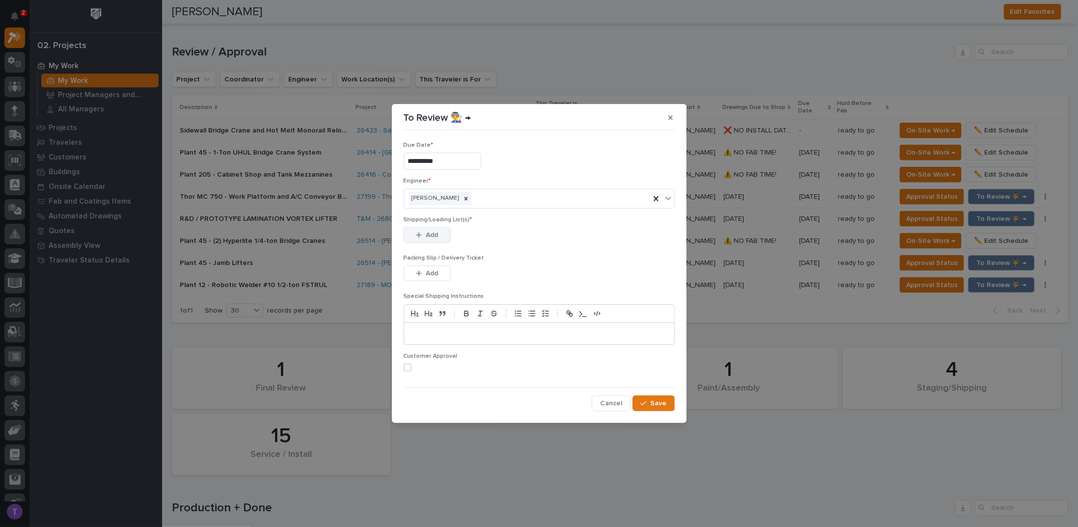
click at [428, 230] on button "Add" at bounding box center [427, 235] width 47 height 16
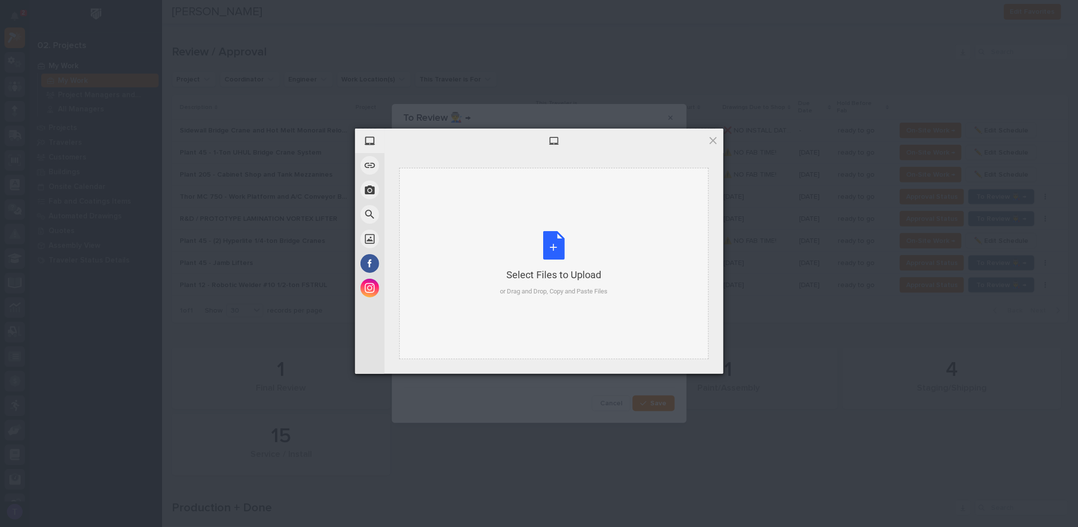
click at [561, 238] on div "Select Files to Upload or Drag and Drop, Copy and Paste Files" at bounding box center [554, 263] width 108 height 65
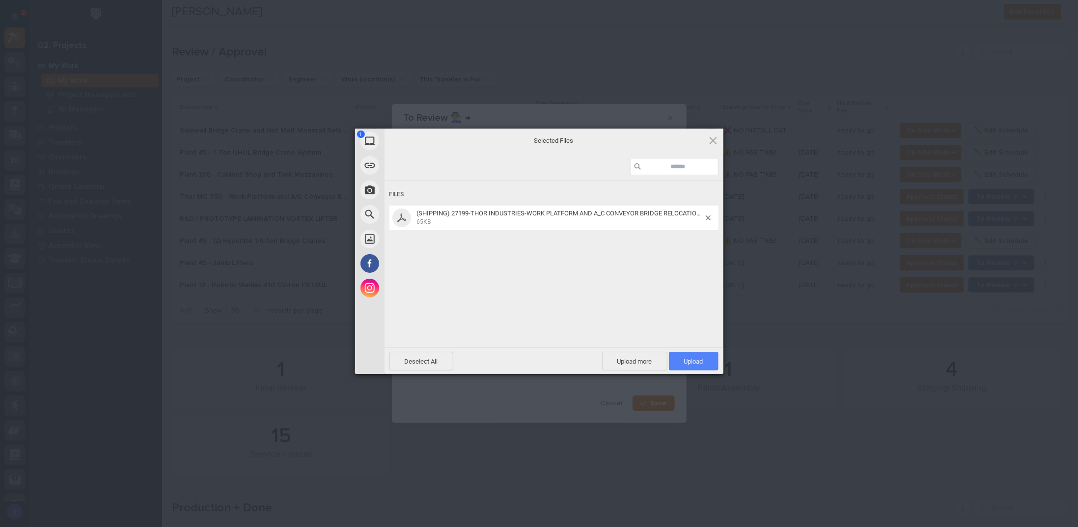
click at [697, 360] on span "Upload 1" at bounding box center [693, 361] width 19 height 7
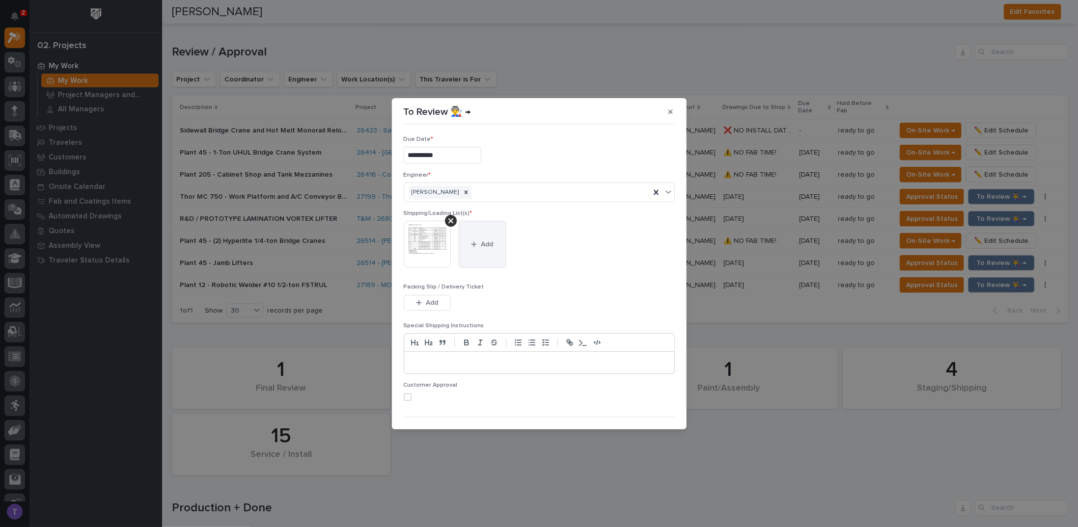
click at [480, 238] on button "Add" at bounding box center [482, 244] width 47 height 47
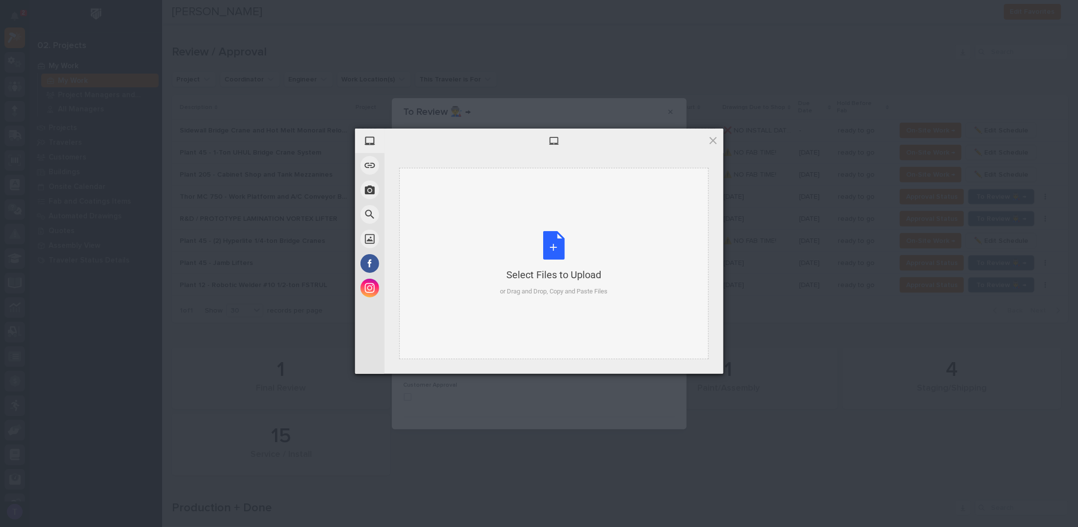
click at [552, 244] on div "Select Files to Upload or Drag and Drop, Copy and Paste Files" at bounding box center [554, 263] width 108 height 65
click at [551, 241] on div "Select Files to Upload or Drag and Drop, Copy and Paste Files" at bounding box center [554, 263] width 108 height 65
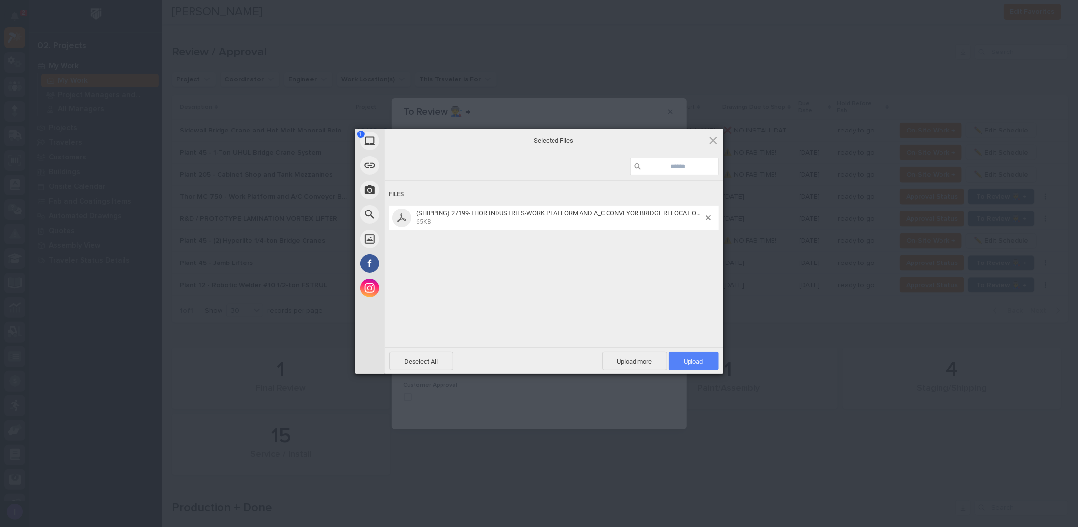
click at [696, 354] on span "Upload 1" at bounding box center [694, 361] width 50 height 19
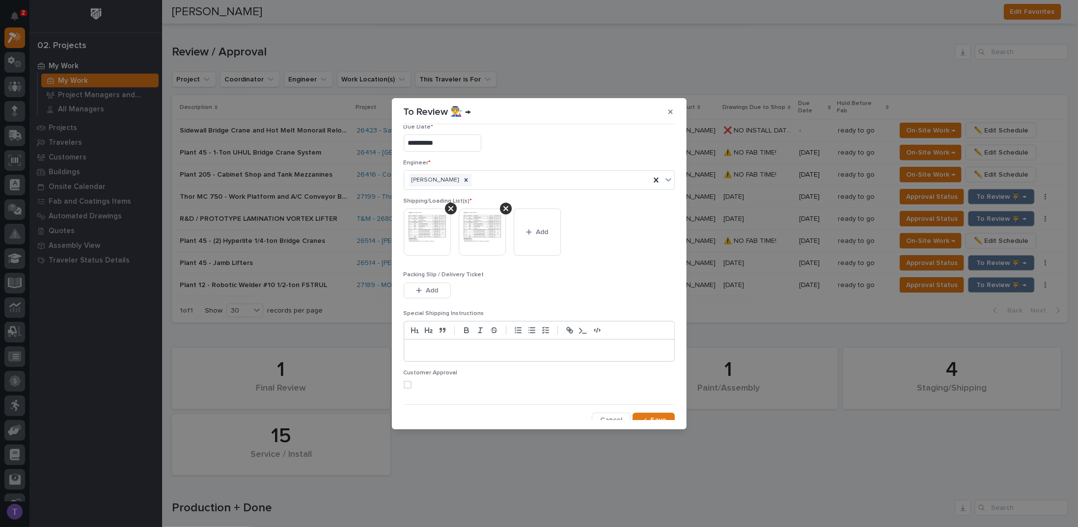
scroll to position [19, 0]
click at [658, 404] on div "**********" at bounding box center [539, 273] width 276 height 295
click at [651, 410] on span "Save" at bounding box center [658, 413] width 16 height 9
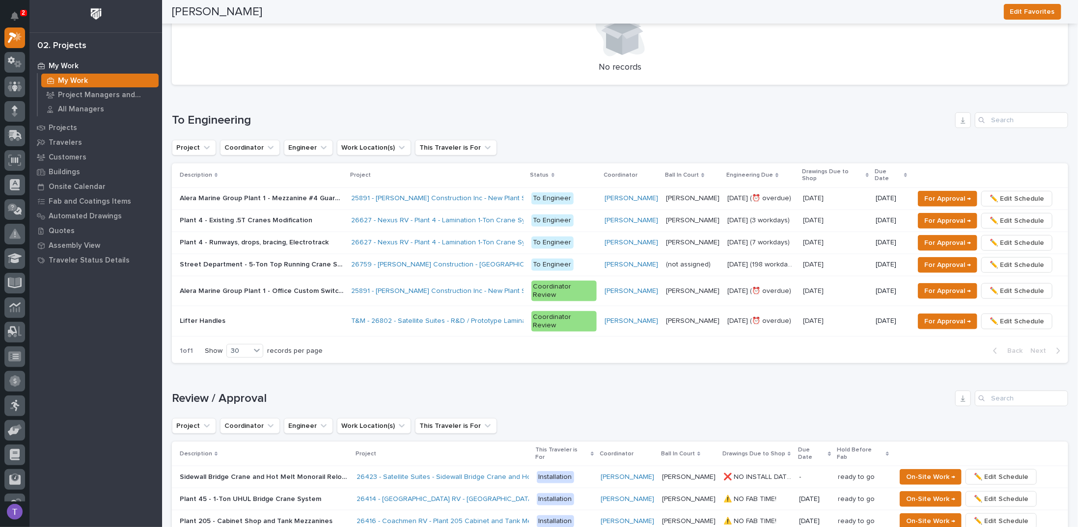
scroll to position [383, 0]
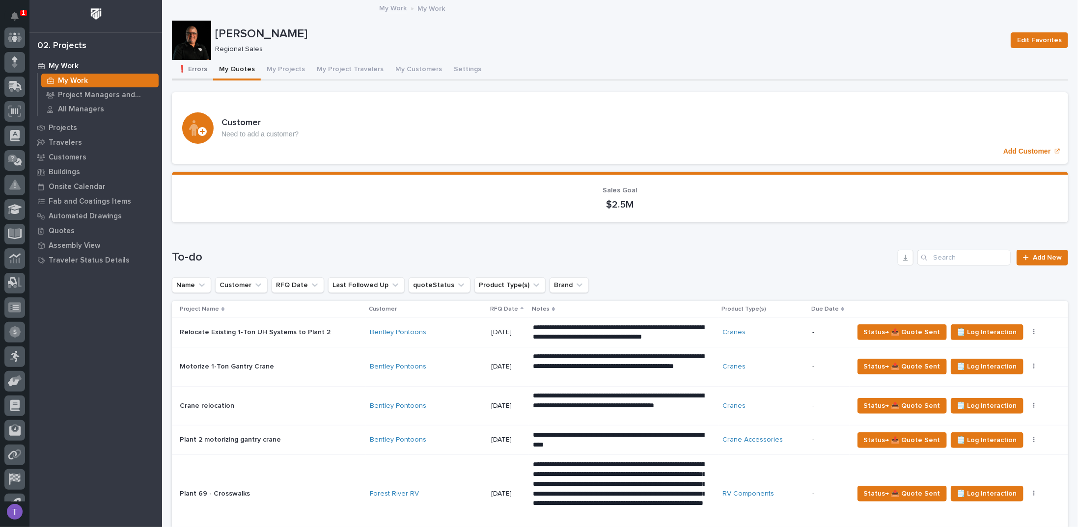
click at [189, 63] on button "❗ Errors" at bounding box center [192, 70] width 41 height 21
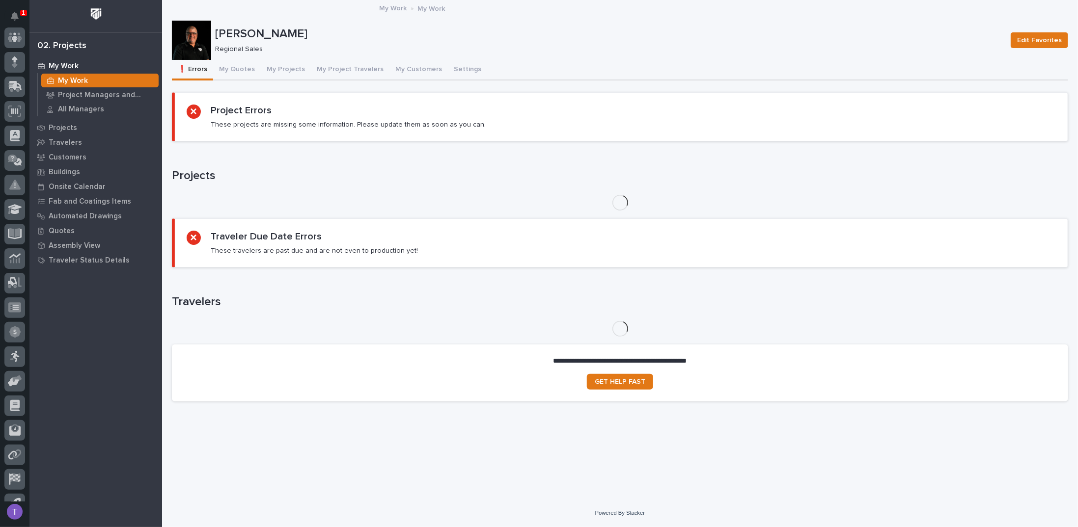
scroll to position [25, 0]
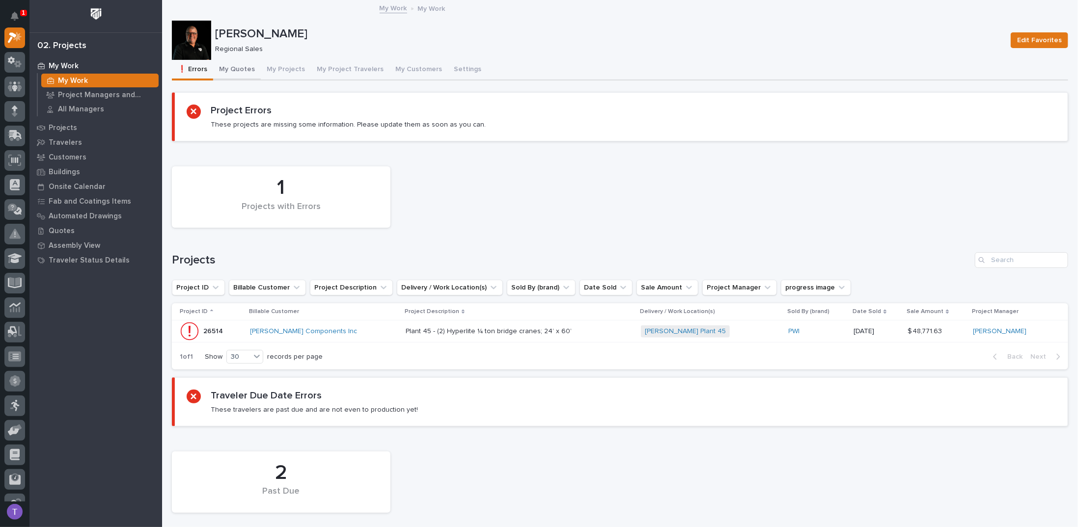
click at [231, 65] on button "My Quotes" at bounding box center [237, 70] width 48 height 21
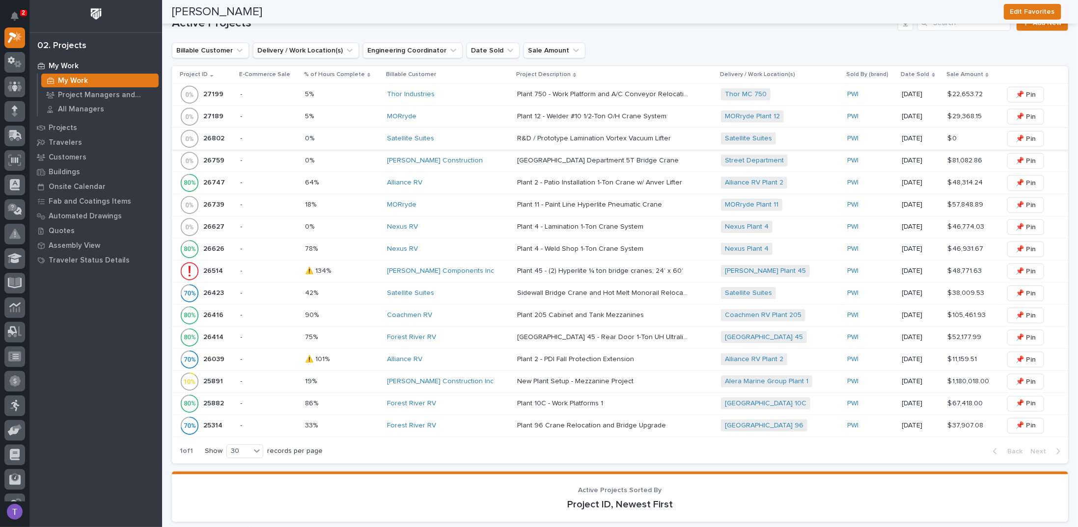
scroll to position [638, 0]
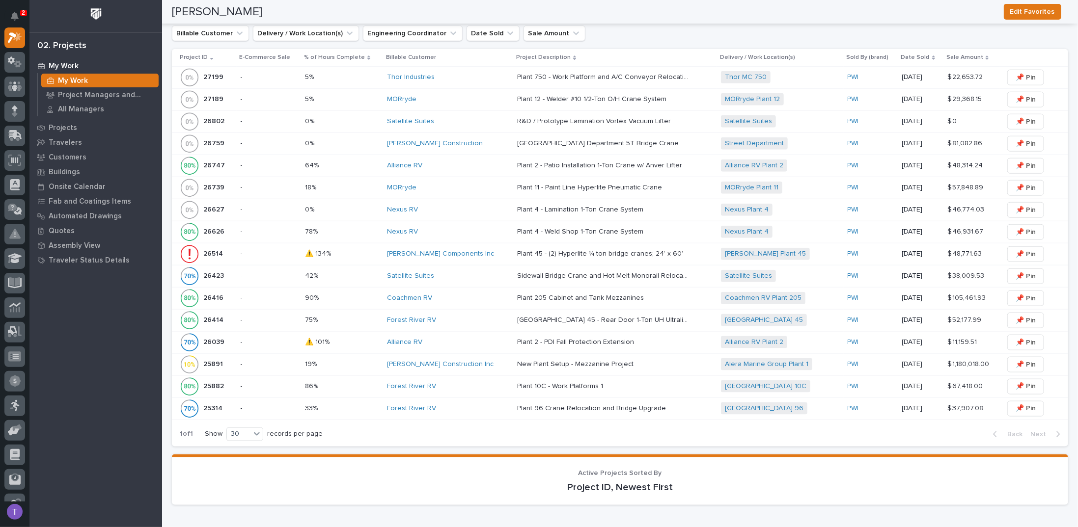
click at [213, 182] on p "26739" at bounding box center [214, 187] width 23 height 10
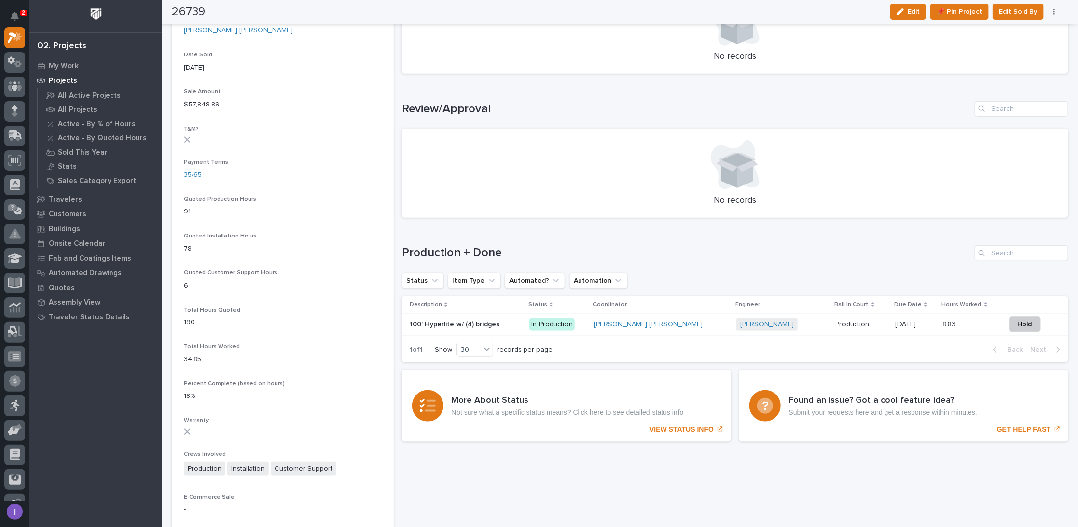
scroll to position [638, 0]
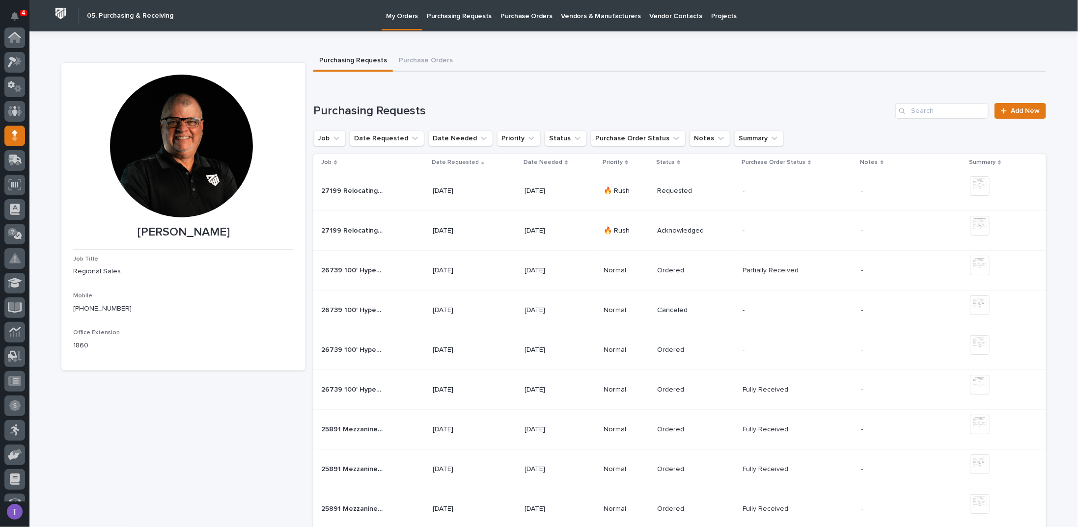
scroll to position [98, 0]
click at [1015, 109] on span "Add New" at bounding box center [1024, 111] width 29 height 7
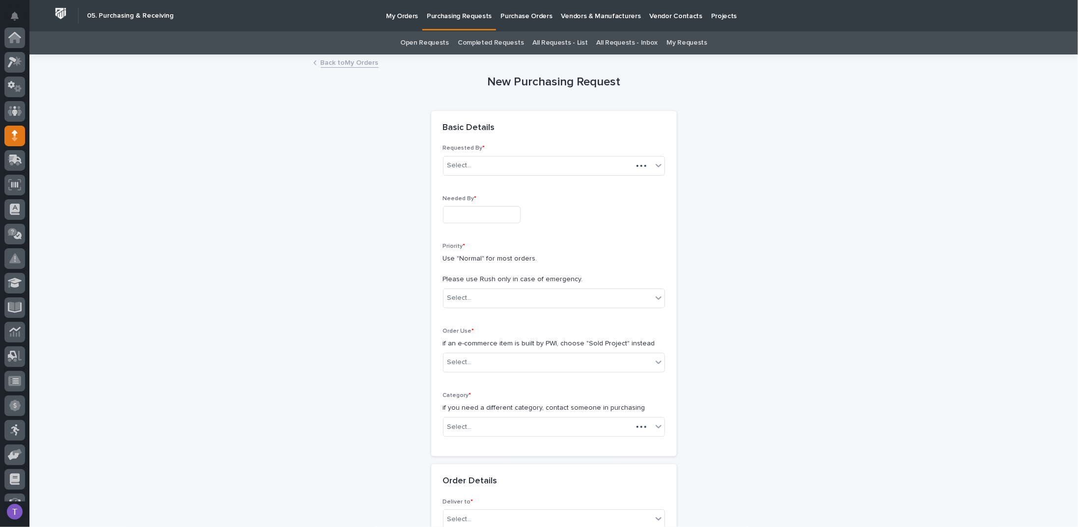
scroll to position [98, 0]
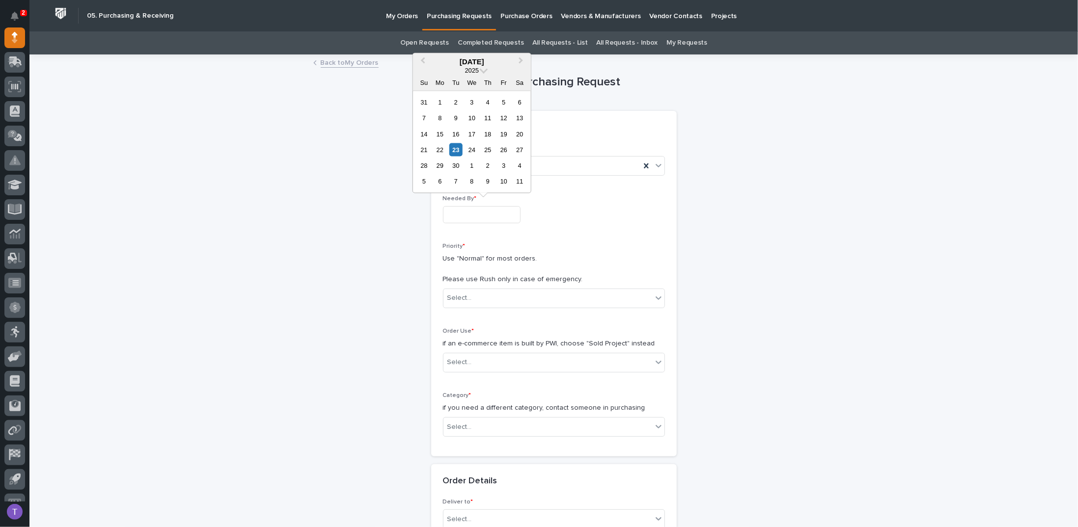
click at [473, 217] on input "text" at bounding box center [482, 214] width 78 height 17
click at [471, 149] on div "24" at bounding box center [471, 149] width 13 height 13
type input "**********"
click at [469, 298] on div "Select..." at bounding box center [547, 298] width 209 height 16
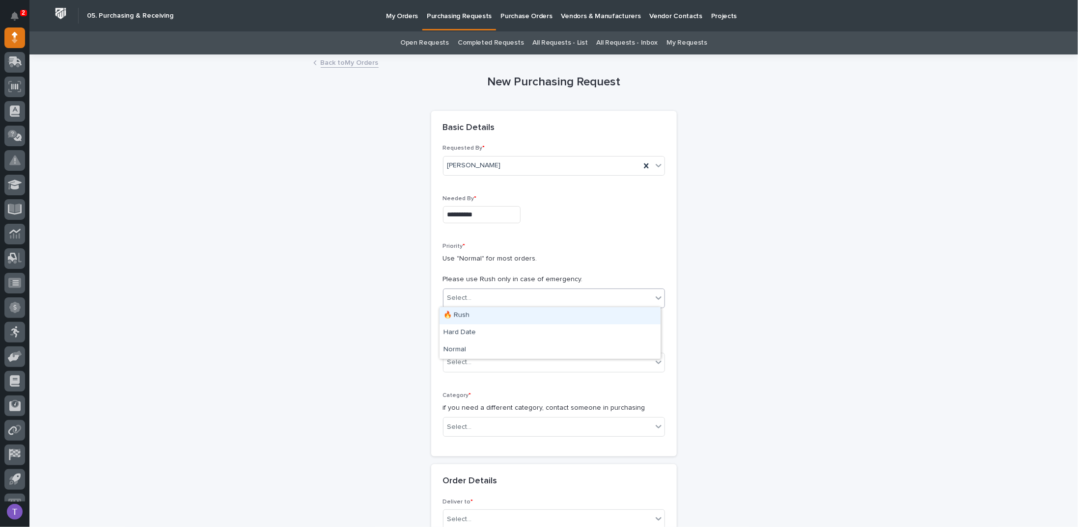
click at [458, 314] on div "🔥 Rush" at bounding box center [549, 315] width 221 height 17
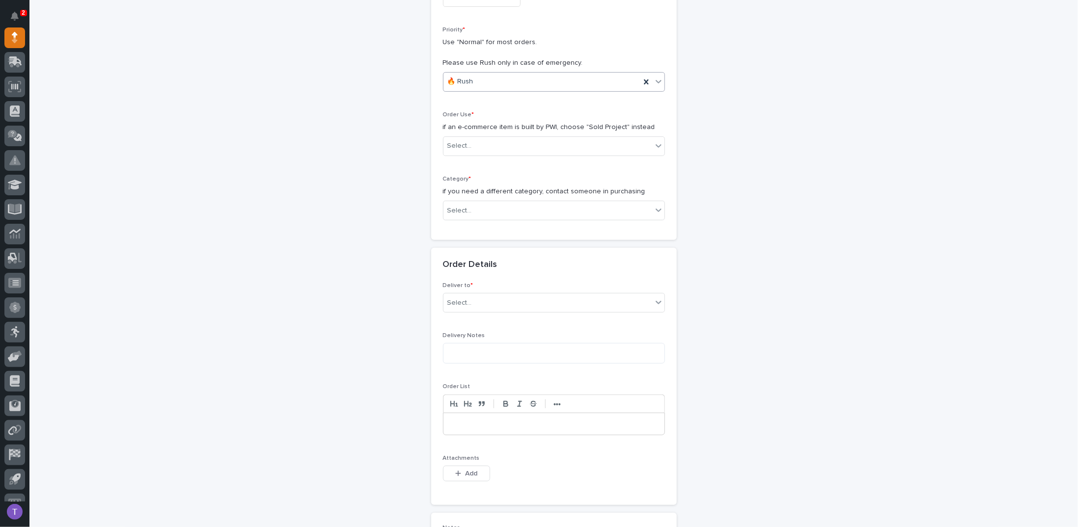
scroll to position [245, 0]
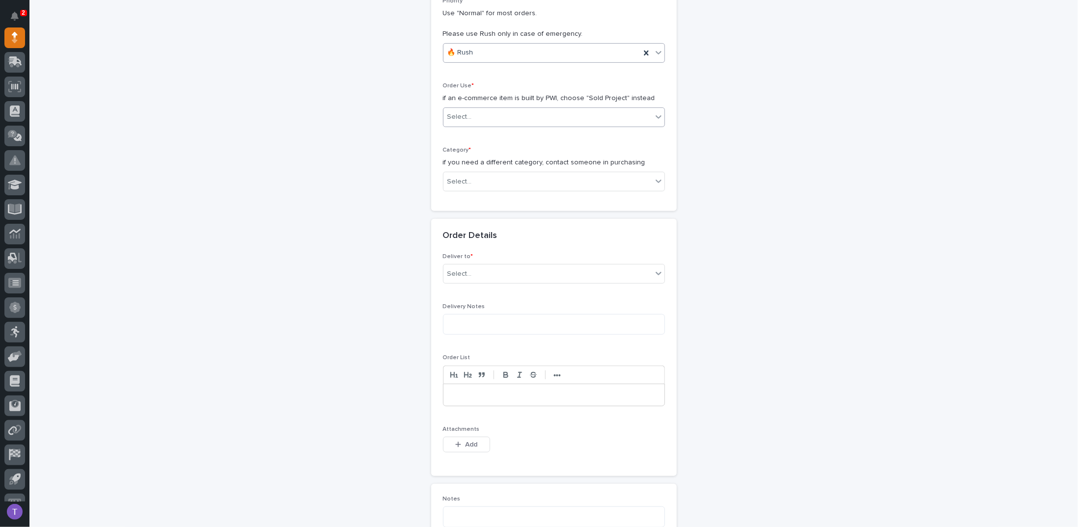
click at [469, 112] on div "Select..." at bounding box center [547, 117] width 209 height 16
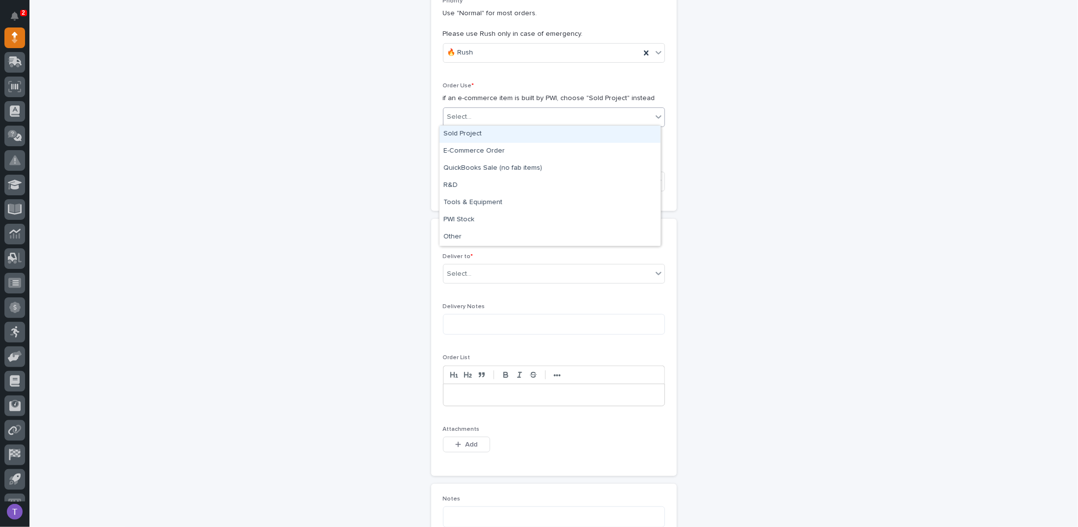
click at [464, 132] on div "Sold Project" at bounding box center [549, 134] width 221 height 17
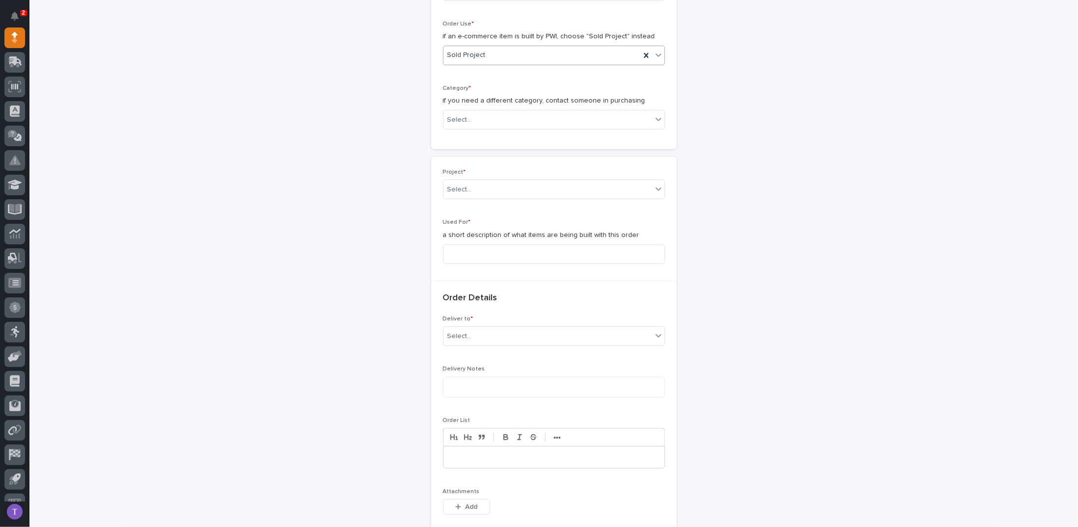
scroll to position [312, 0]
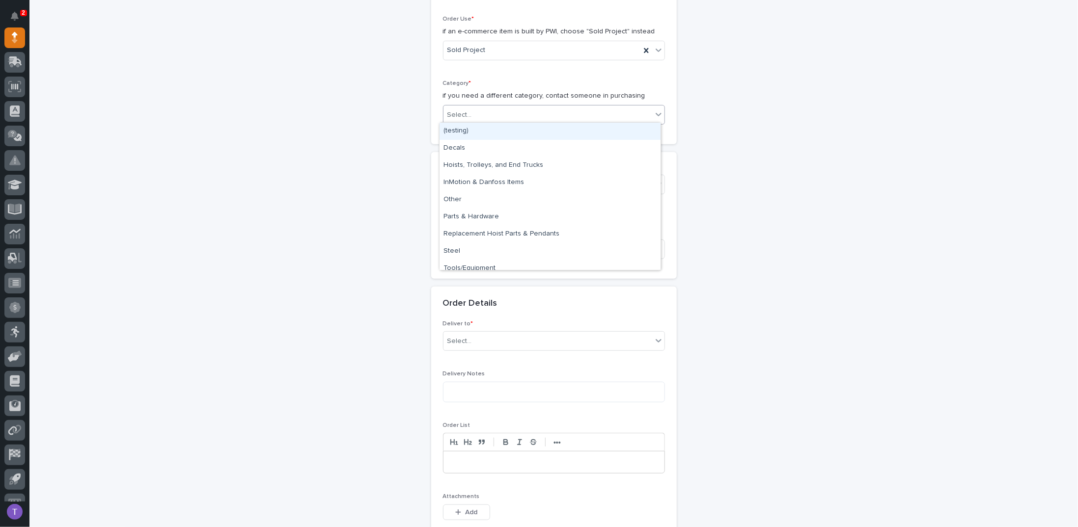
click at [461, 114] on div "Select..." at bounding box center [459, 115] width 25 height 10
click at [459, 213] on div "Parts & Hardware" at bounding box center [549, 217] width 221 height 17
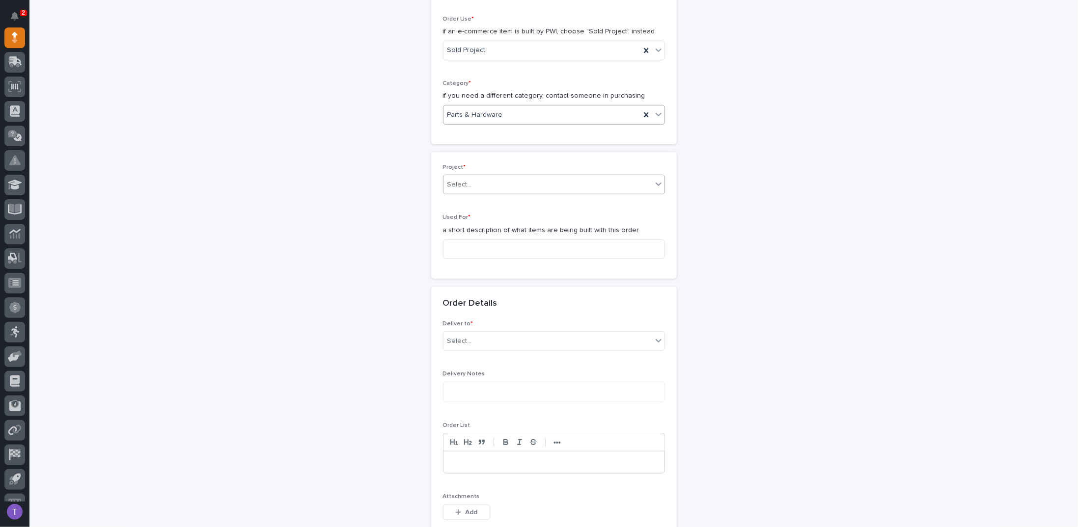
click at [457, 182] on div "Select..." at bounding box center [459, 185] width 25 height 10
type input "*****"
click at [481, 197] on div "26747 - Alliance RV - Plant 2 - Patio Installation 1-Ton Crane w/ Anver Lifter" at bounding box center [549, 200] width 221 height 17
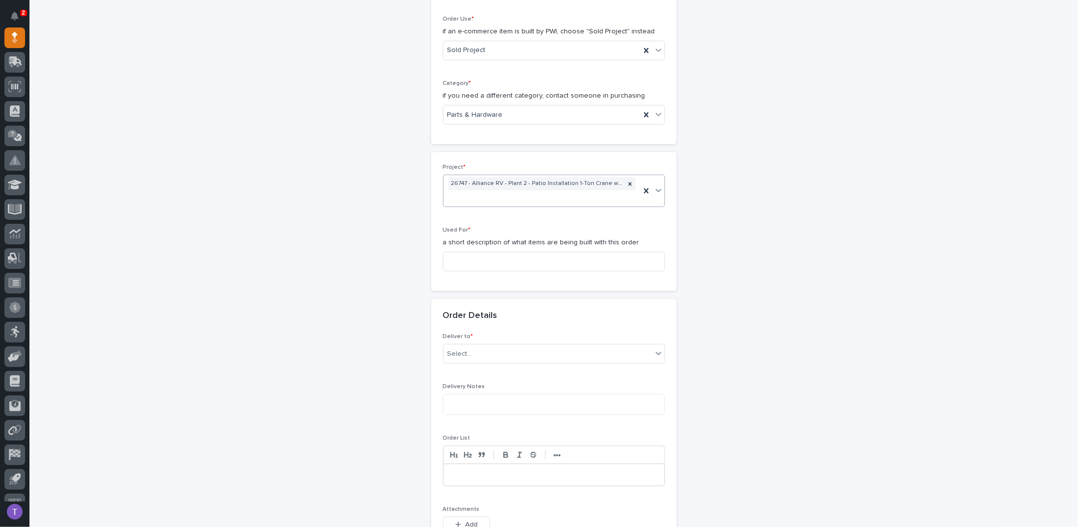
scroll to position [319, 0]
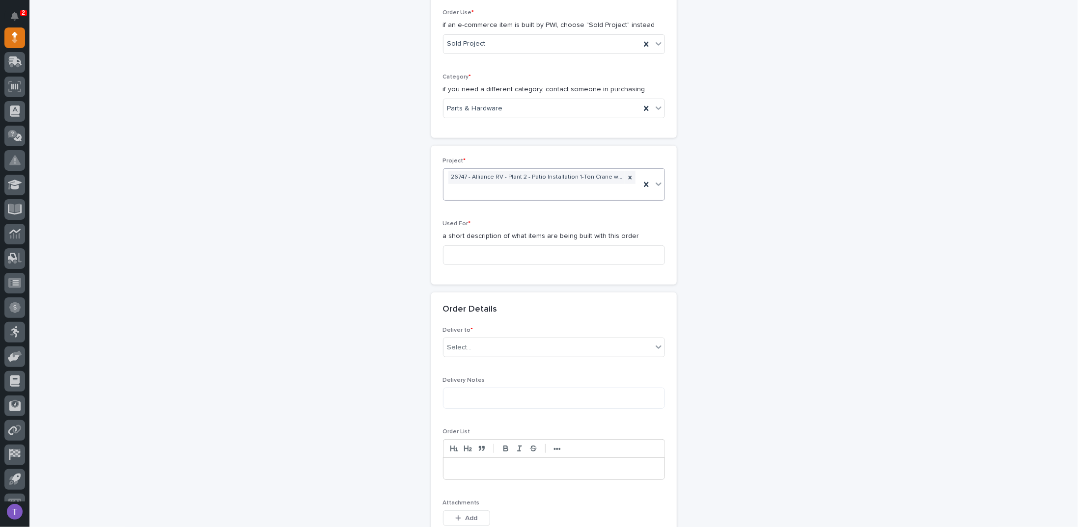
click at [460, 241] on div "Used For * a short description of what items are being built with this order" at bounding box center [554, 246] width 222 height 53
click at [456, 250] on input at bounding box center [554, 255] width 222 height 20
drag, startPoint x: 533, startPoint y: 254, endPoint x: 392, endPoint y: 241, distance: 141.0
click at [398, 239] on div "**********" at bounding box center [553, 311] width 984 height 1148
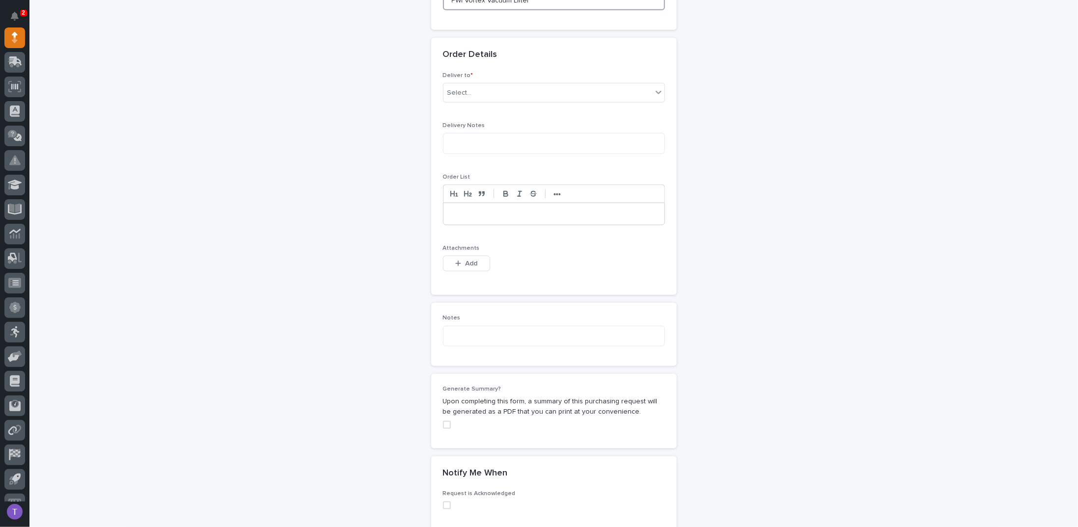
scroll to position [613, 0]
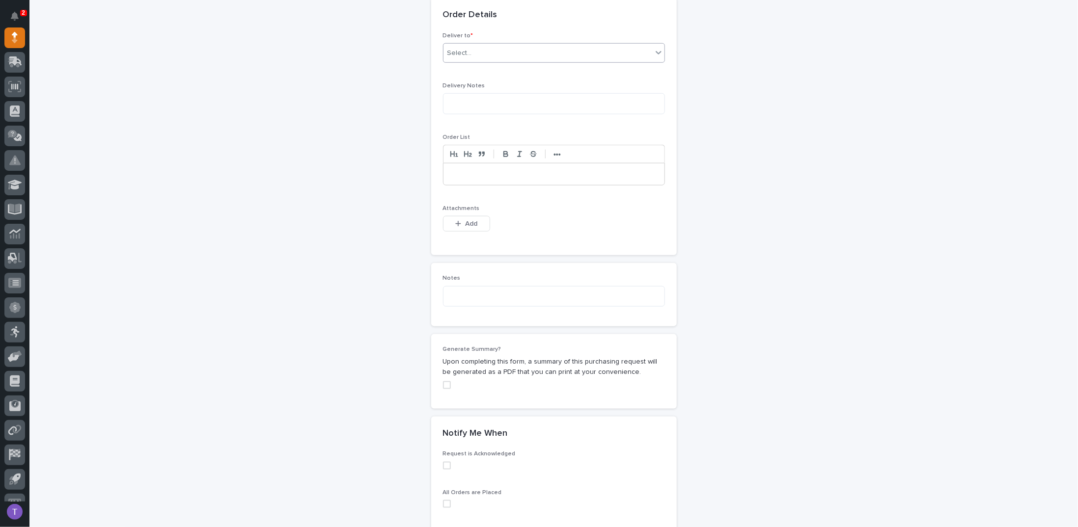
type input "PWI Vortex Vacuum Lifter"
click at [454, 43] on div "Select..." at bounding box center [554, 53] width 222 height 20
click at [450, 65] on div "PWI" at bounding box center [549, 68] width 221 height 17
click at [465, 219] on span "Add" at bounding box center [471, 223] width 12 height 9
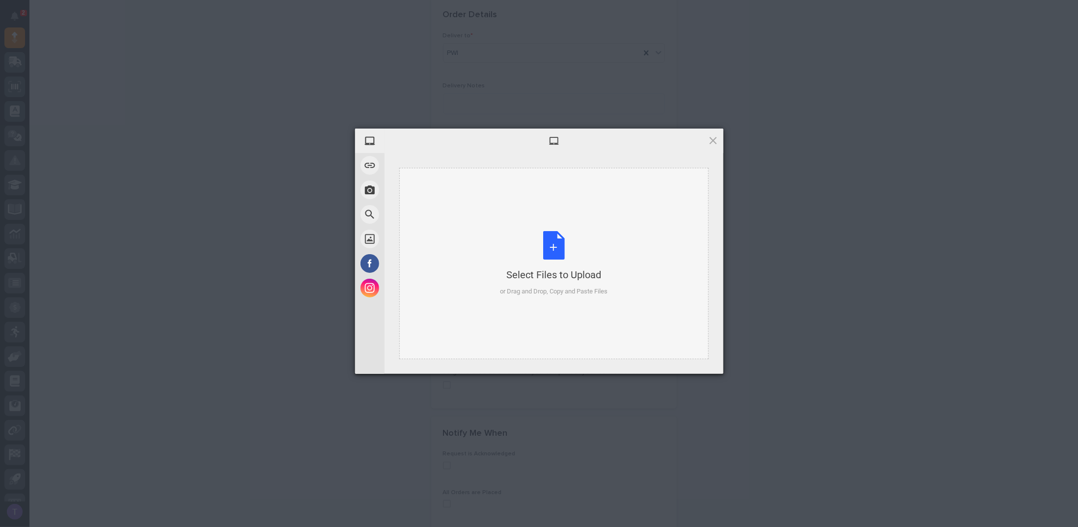
click at [554, 245] on div "Select Files to Upload or Drag and Drop, Copy and Paste Files" at bounding box center [554, 263] width 108 height 65
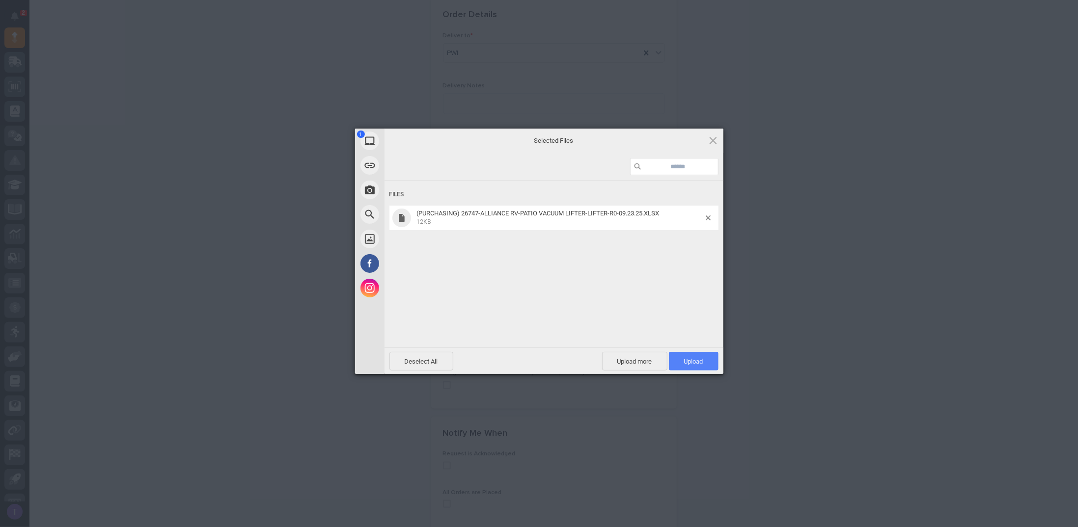
click at [691, 358] on span "Upload 1" at bounding box center [693, 361] width 19 height 7
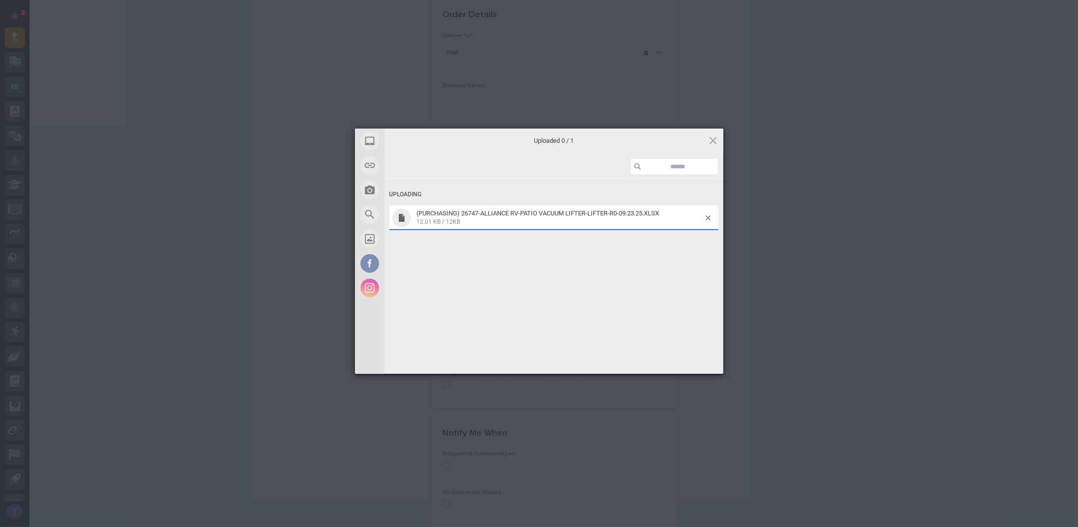
scroll to position [631, 0]
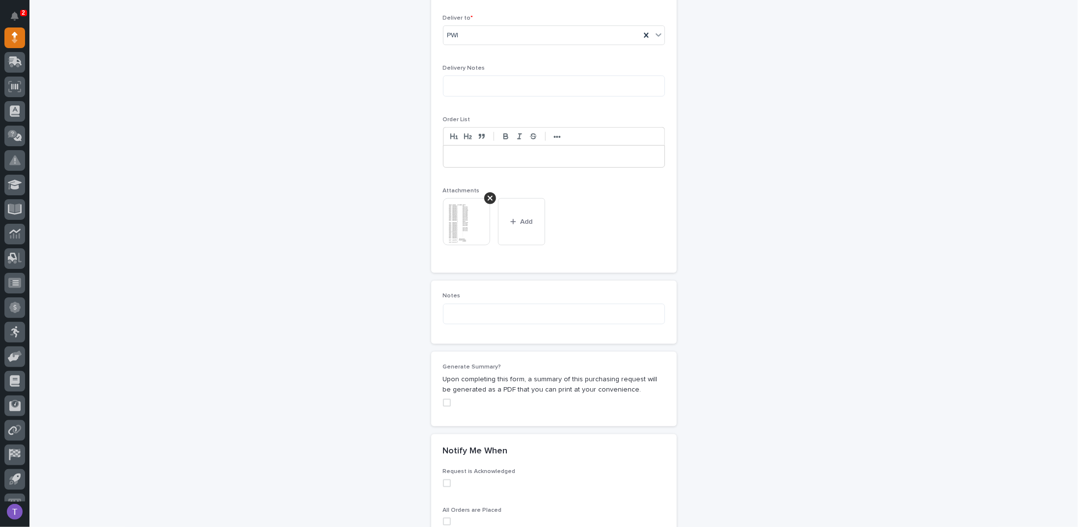
click at [443, 399] on span at bounding box center [447, 403] width 8 height 8
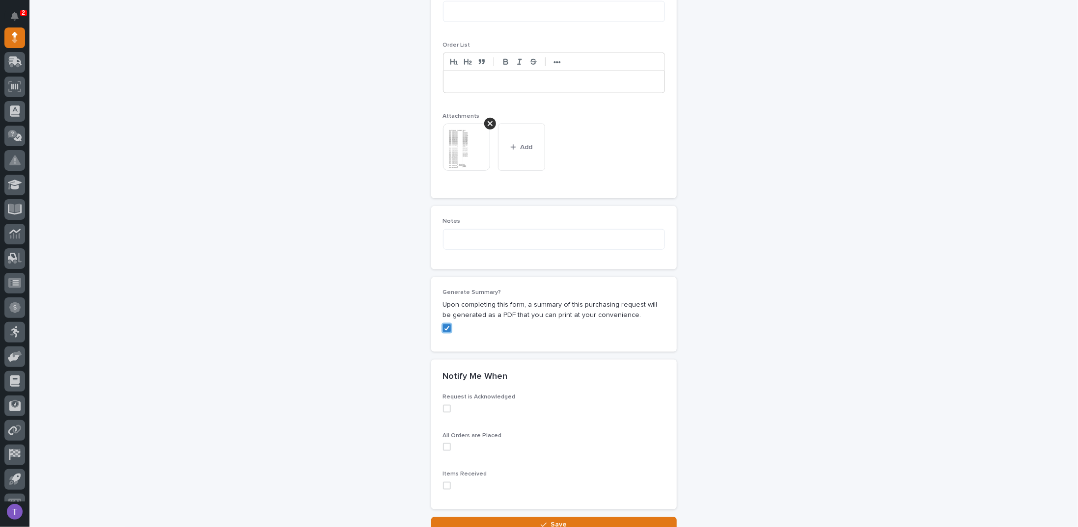
scroll to position [784, 0]
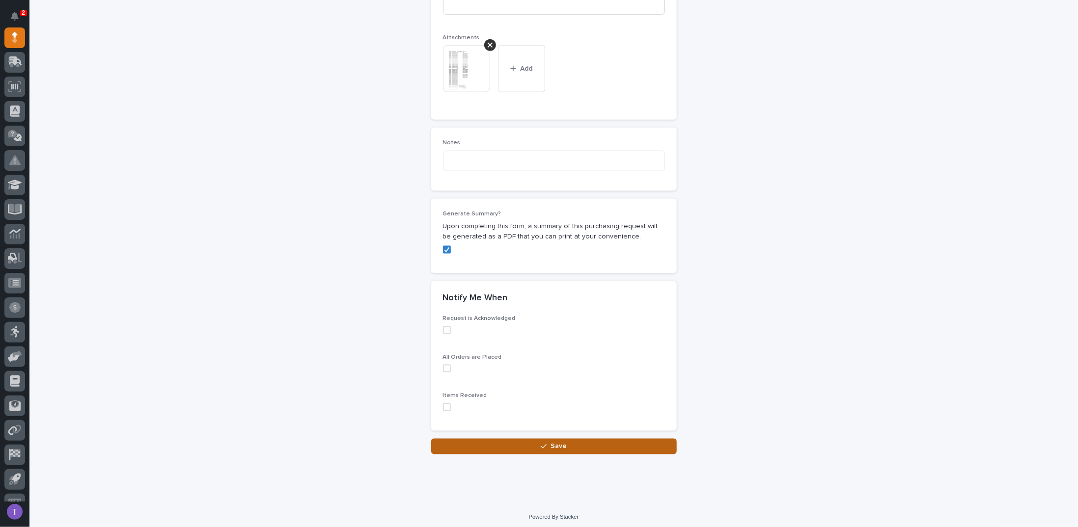
click at [554, 445] on span "Save" at bounding box center [558, 446] width 16 height 9
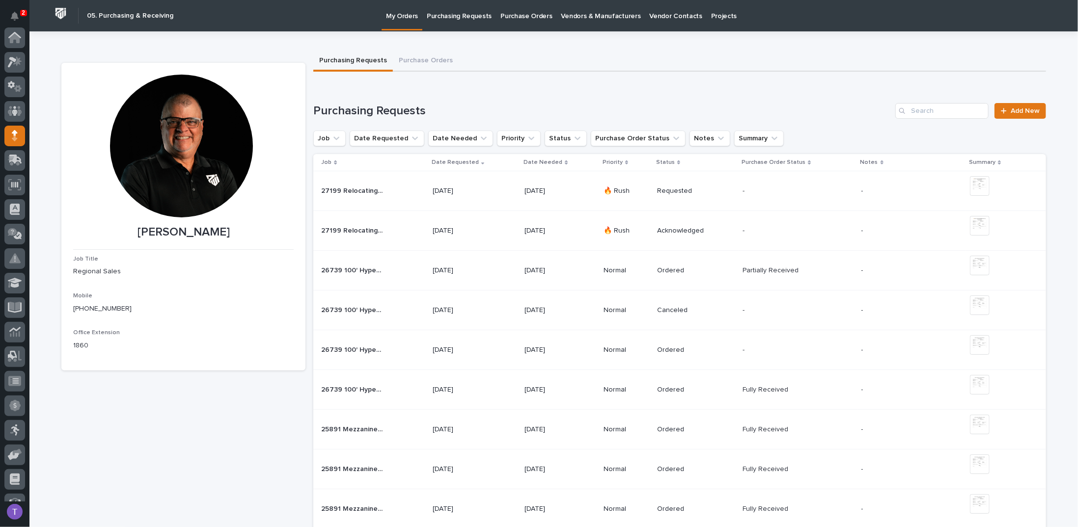
scroll to position [98, 0]
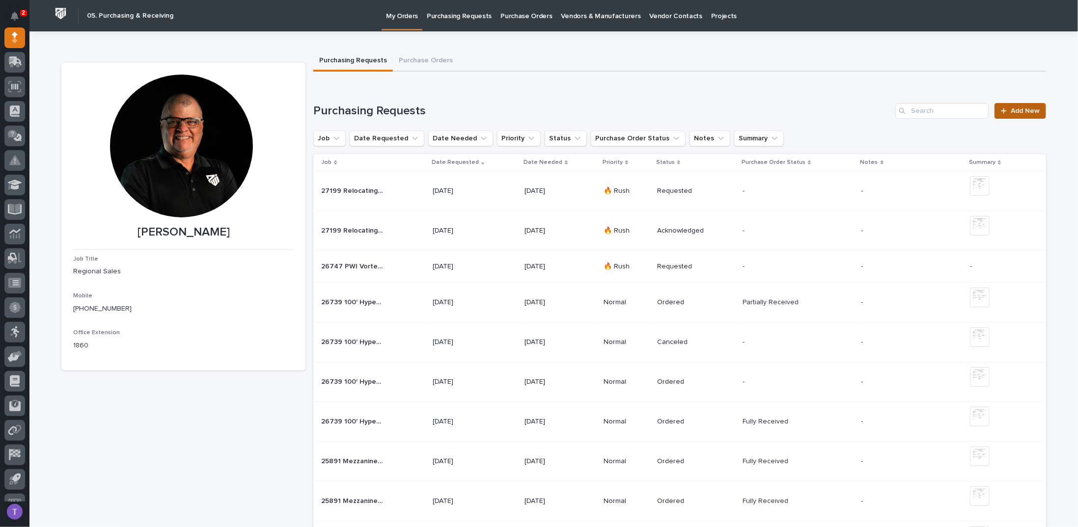
click at [1020, 110] on span "Add New" at bounding box center [1024, 111] width 29 height 7
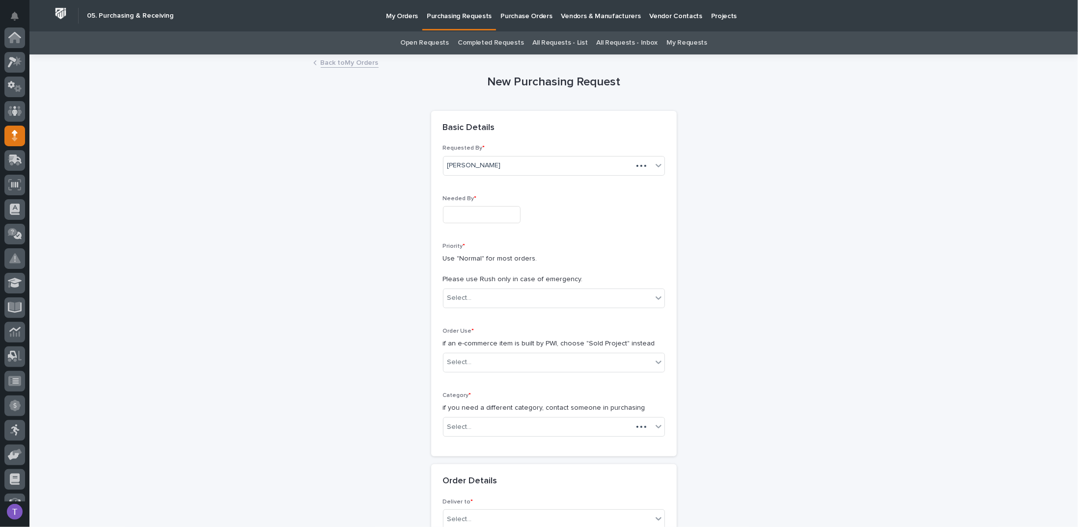
scroll to position [98, 0]
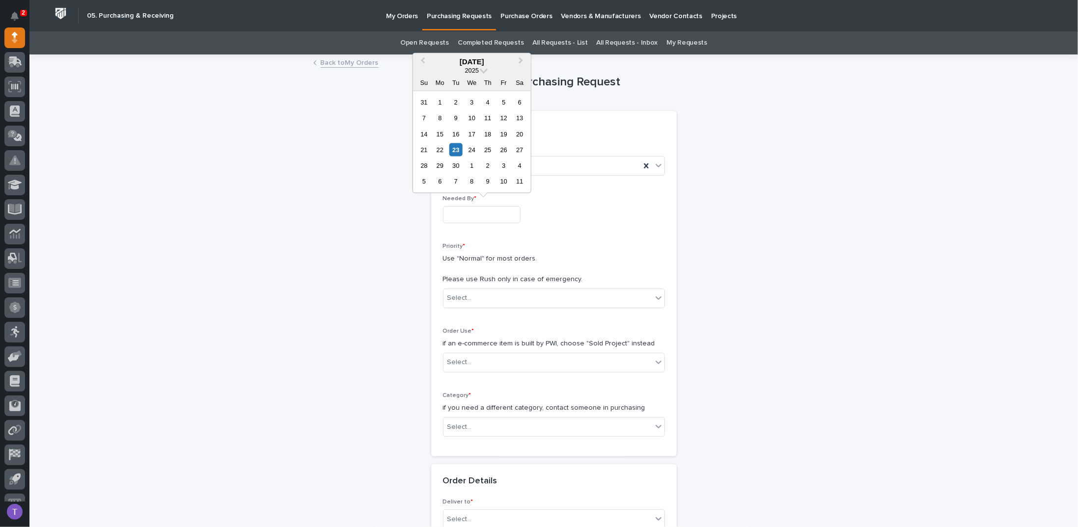
click at [476, 210] on input "text" at bounding box center [482, 214] width 78 height 17
click at [471, 149] on div "24" at bounding box center [471, 149] width 13 height 13
type input "**********"
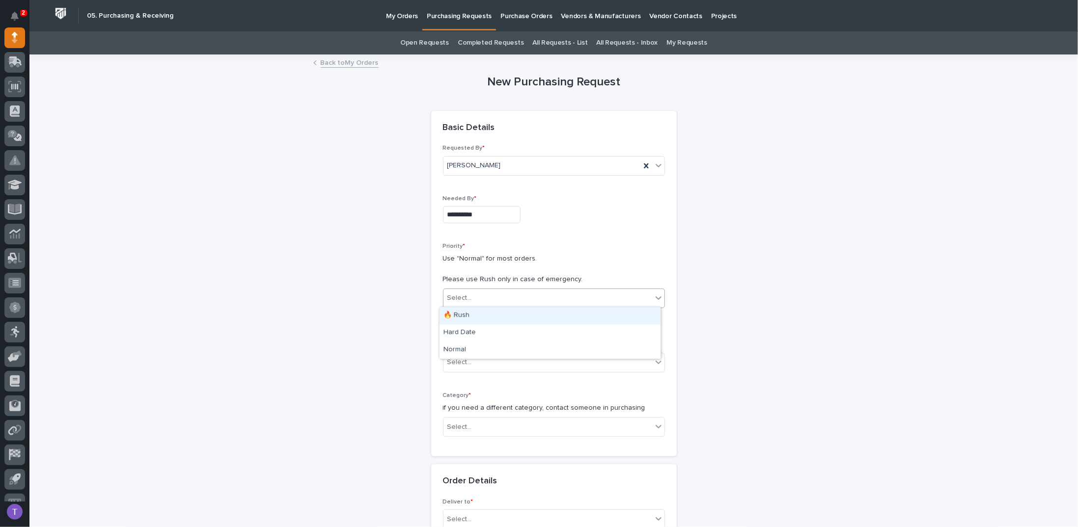
click at [450, 293] on div "Select..." at bounding box center [459, 298] width 25 height 10
click at [456, 311] on div "🔥 Rush" at bounding box center [549, 315] width 221 height 17
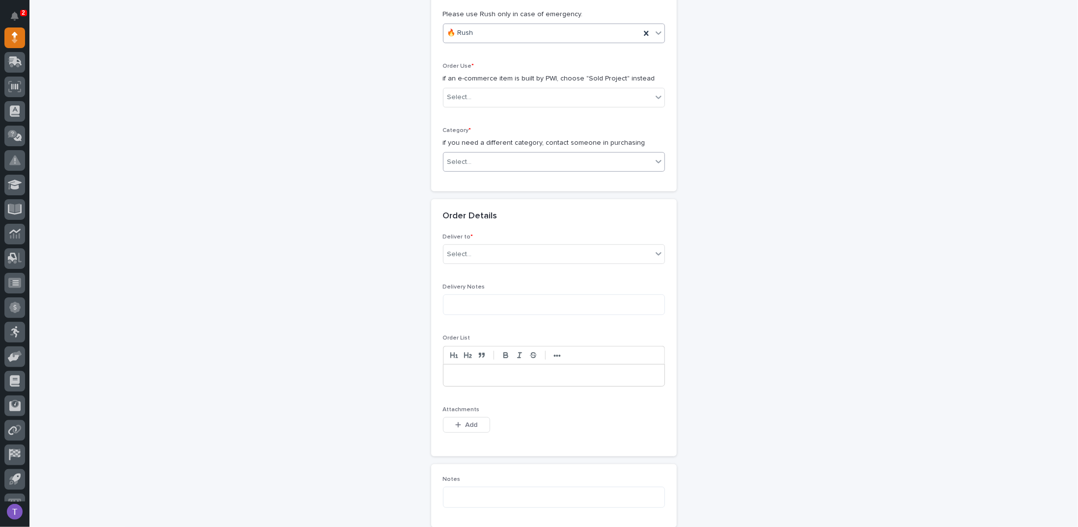
scroll to position [295, 0]
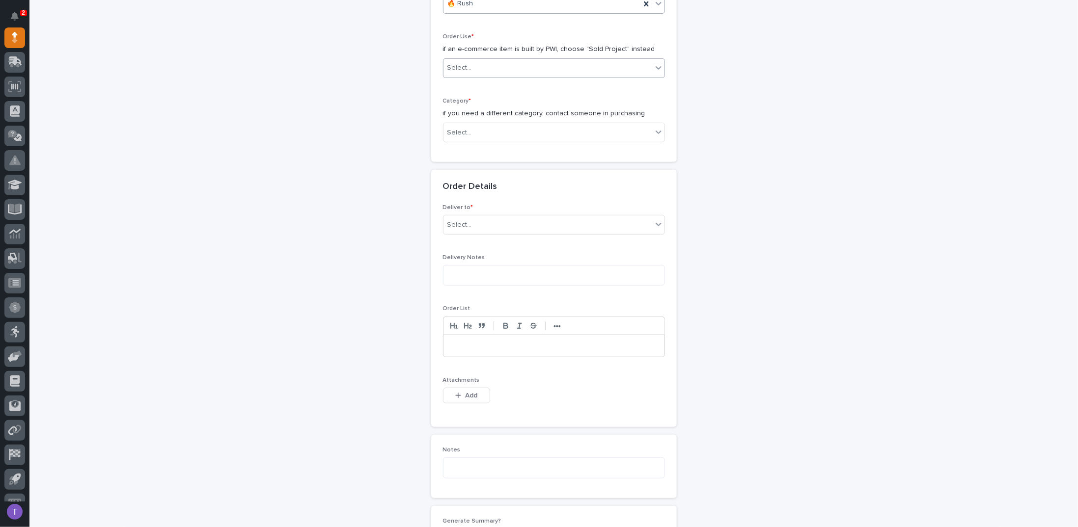
click at [468, 63] on div "Select..." at bounding box center [547, 68] width 209 height 16
click at [461, 79] on div "Sold Project" at bounding box center [549, 85] width 221 height 17
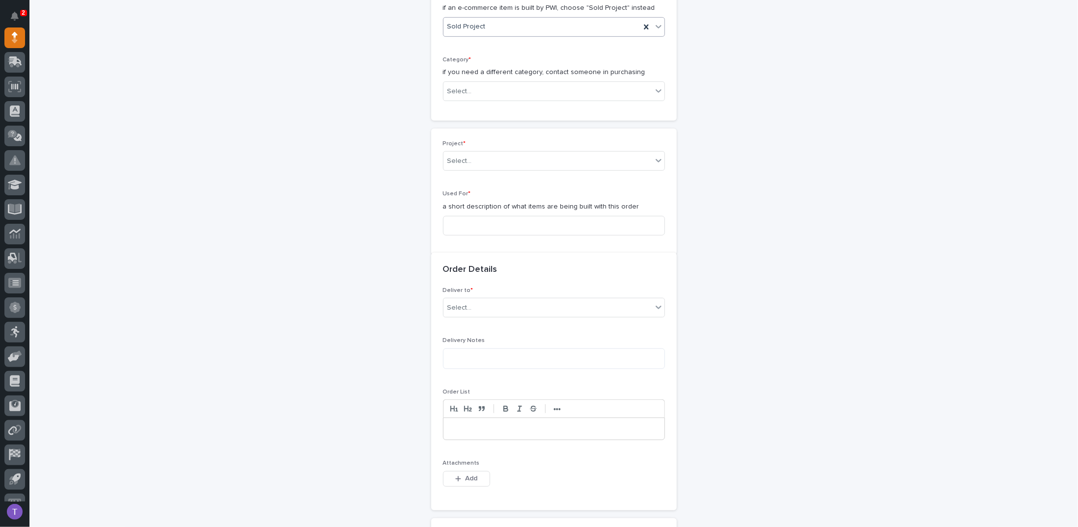
scroll to position [361, 0]
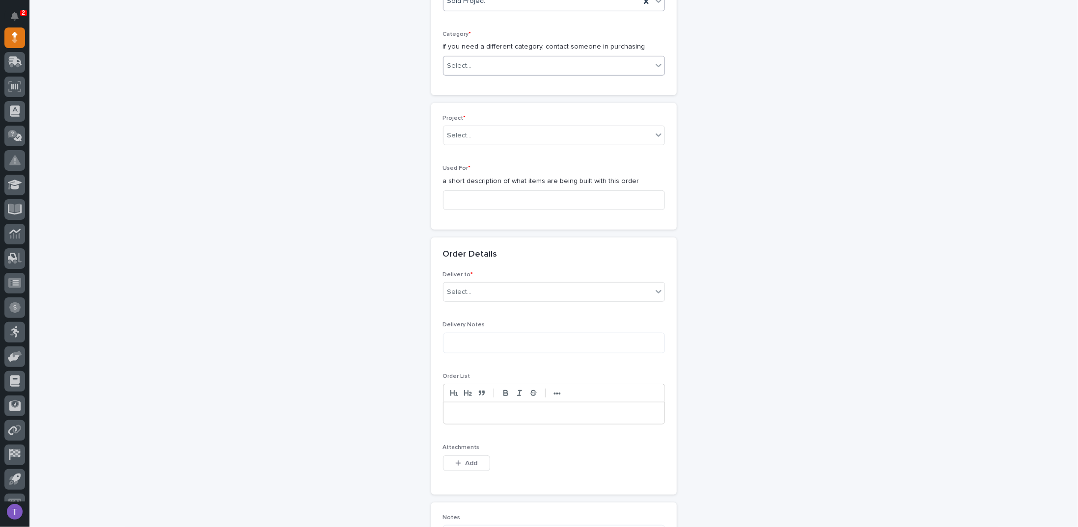
click at [467, 63] on div "Select..." at bounding box center [547, 66] width 209 height 16
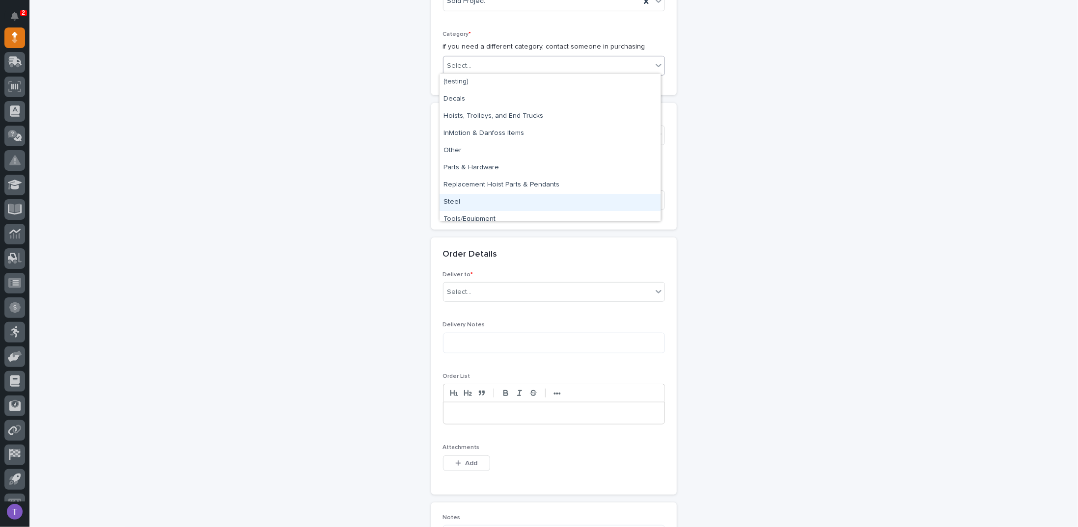
click at [455, 198] on div "Steel" at bounding box center [549, 202] width 221 height 17
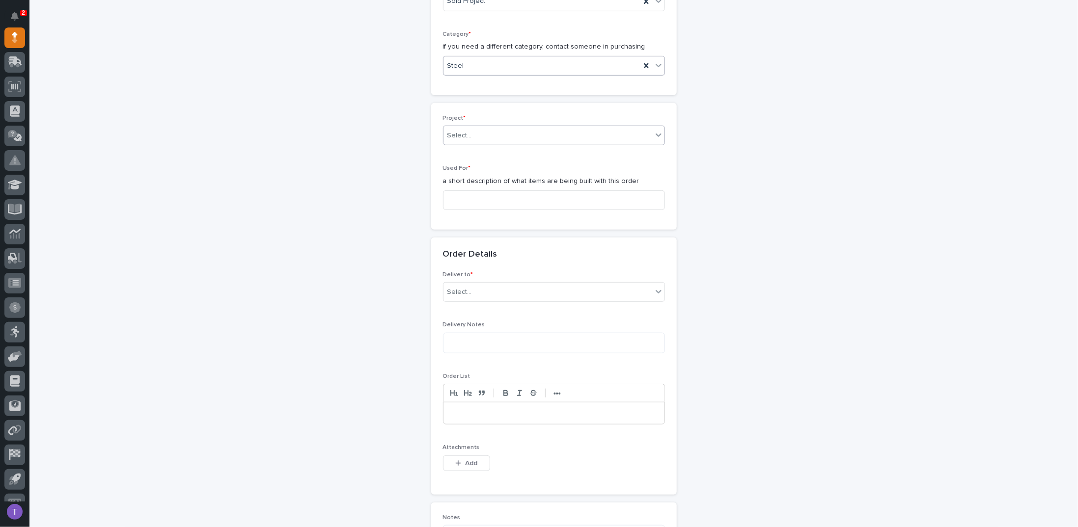
click at [464, 132] on div "Select..." at bounding box center [459, 136] width 25 height 10
type input "*****"
click at [476, 148] on div "26747 - Alliance RV - Plant 2 - Patio Installation 1-Ton Crane w/ Anver Lifter" at bounding box center [549, 151] width 221 height 17
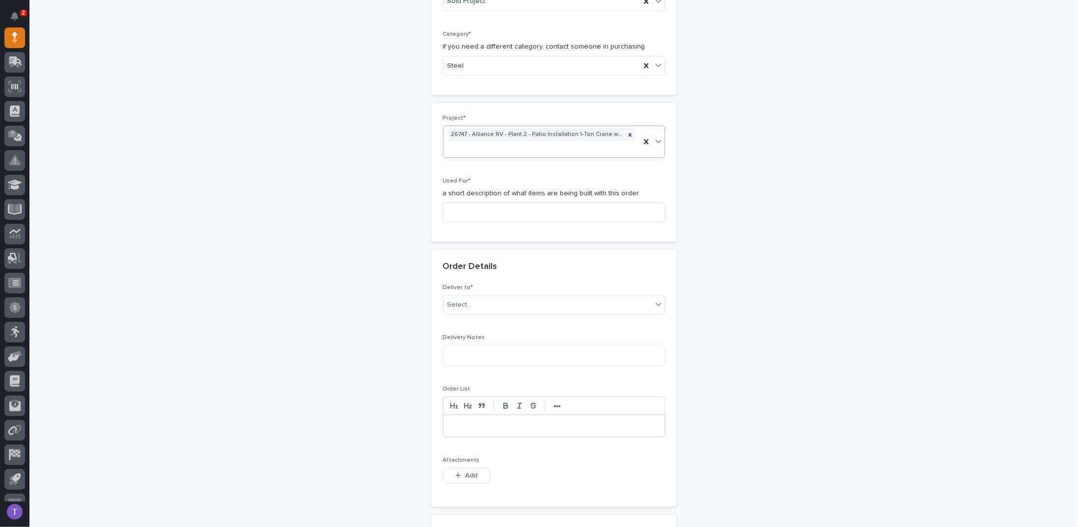
scroll to position [368, 0]
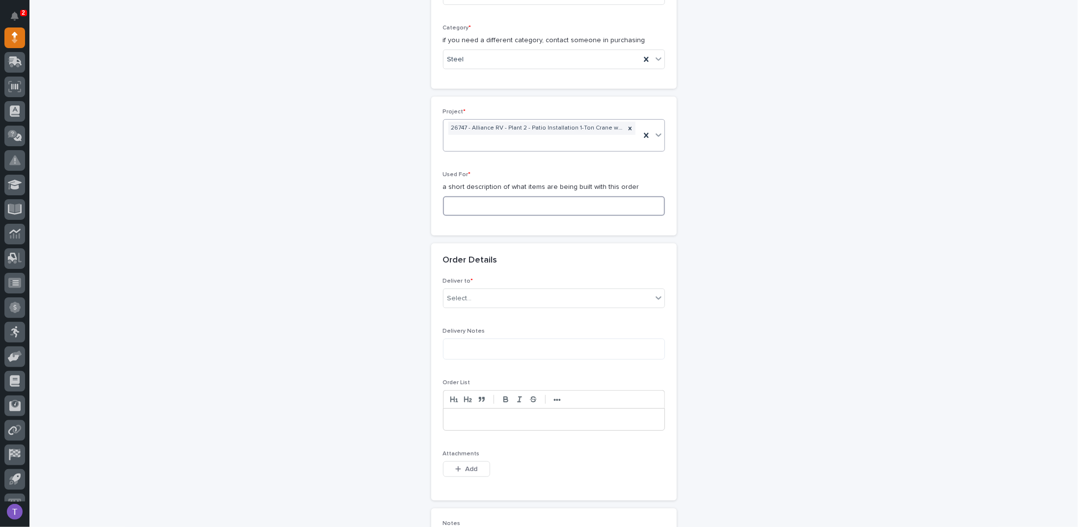
click at [452, 204] on input at bounding box center [554, 206] width 222 height 20
paste input "PWI Vortex Vacuum Lifter"
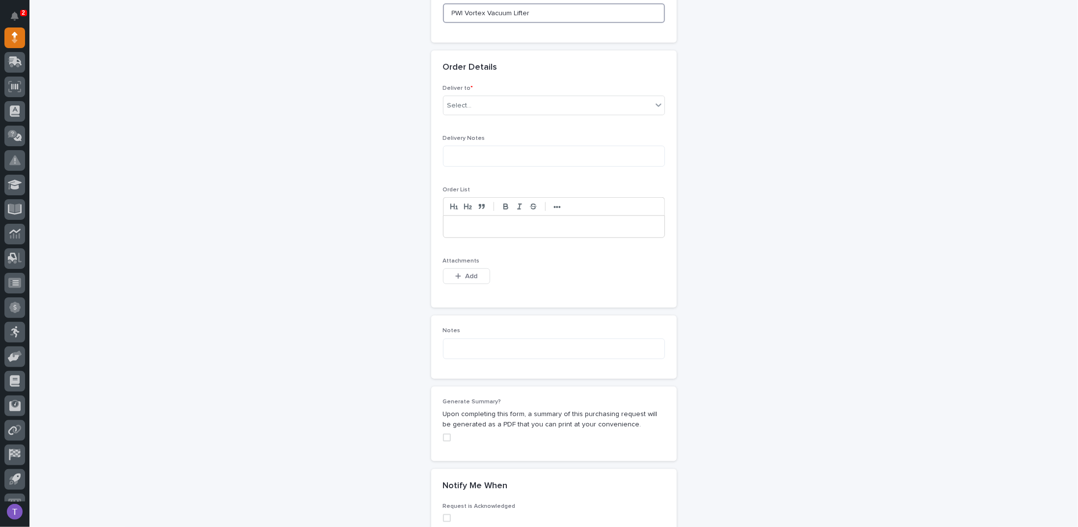
scroll to position [564, 0]
type input "PWI Vortex Vacuum Lifter"
click at [459, 102] on div "Select..." at bounding box center [459, 102] width 25 height 10
click at [454, 113] on div "PWI" at bounding box center [549, 117] width 221 height 17
click at [465, 270] on span "Add" at bounding box center [471, 273] width 12 height 9
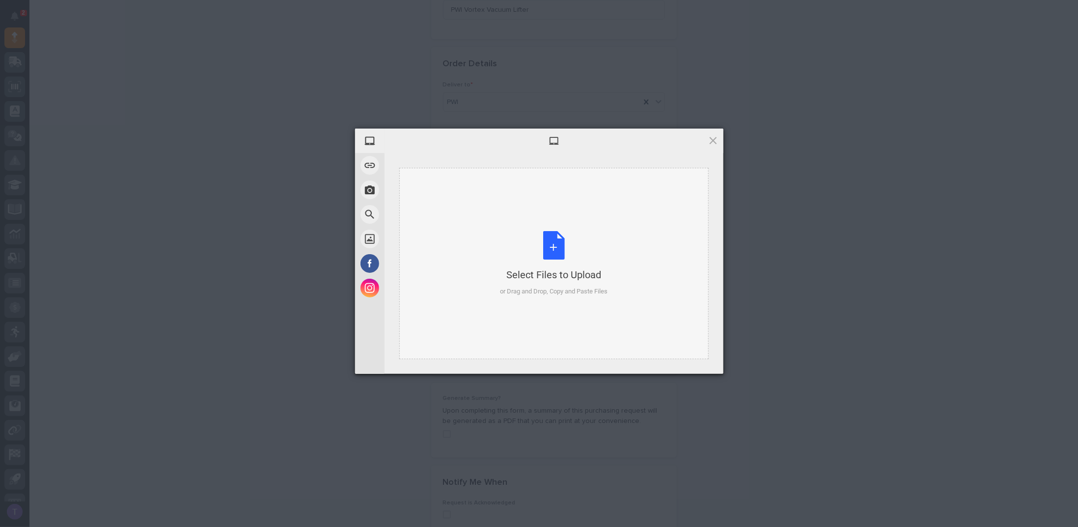
click at [550, 243] on div "Select Files to Upload or Drag and Drop, Copy and Paste Files" at bounding box center [554, 263] width 108 height 65
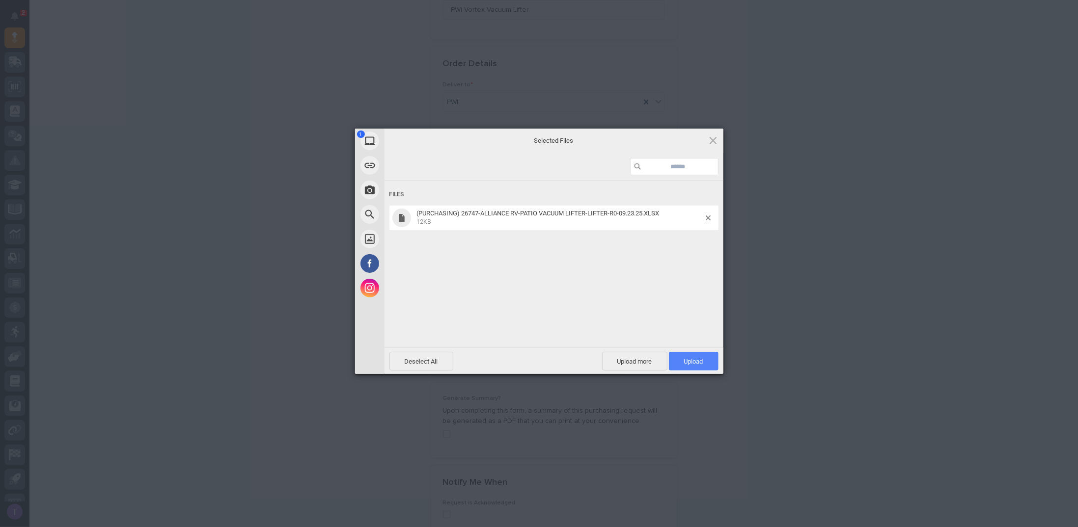
click at [689, 358] on span "Upload 1" at bounding box center [693, 361] width 19 height 7
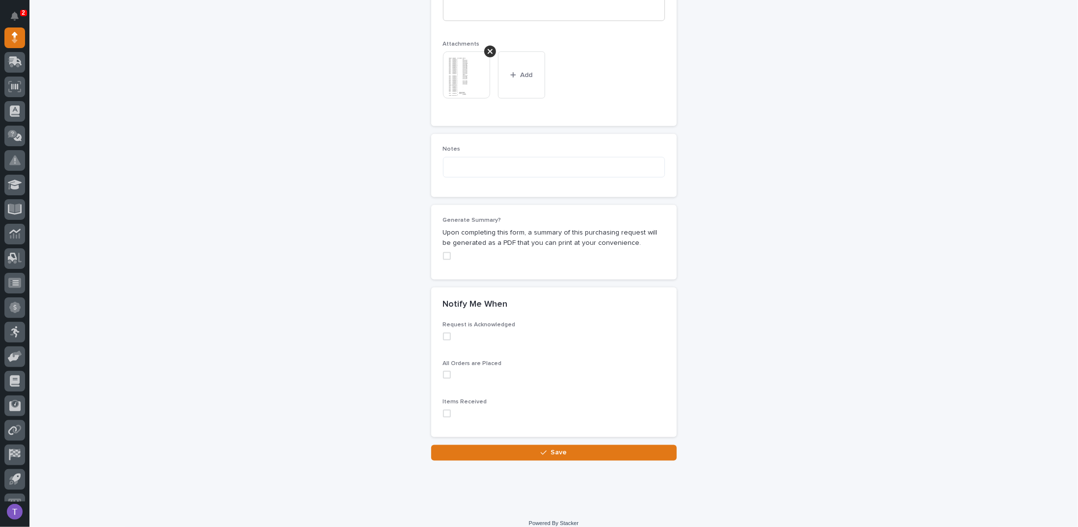
scroll to position [778, 0]
click at [444, 257] on div "Generate Summary? Upon completing this form, a summary of this purchasing reque…" at bounding box center [554, 241] width 222 height 51
click at [444, 252] on span at bounding box center [447, 256] width 8 height 8
click at [554, 448] on span "Save" at bounding box center [558, 452] width 16 height 9
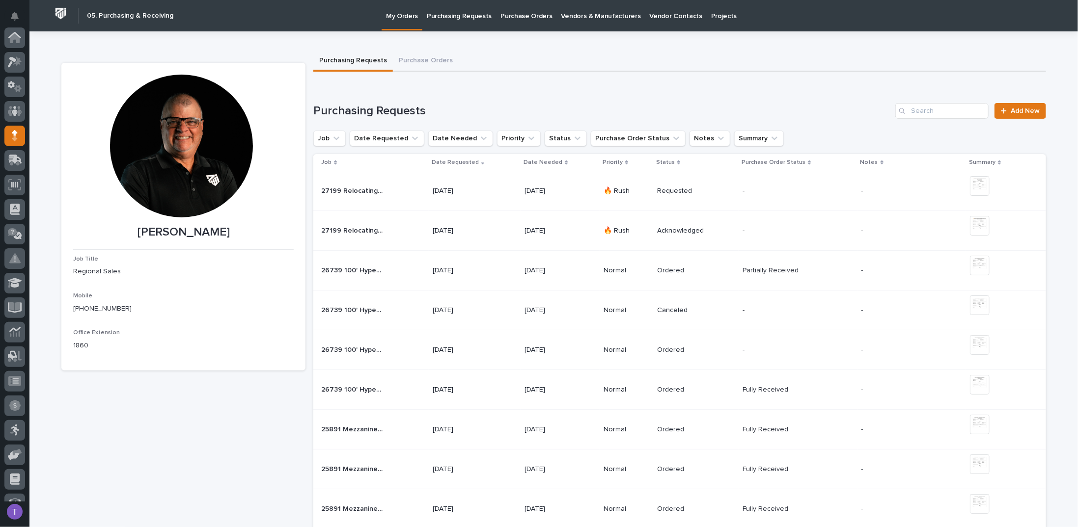
scroll to position [98, 0]
